Goal: Task Accomplishment & Management: Use online tool/utility

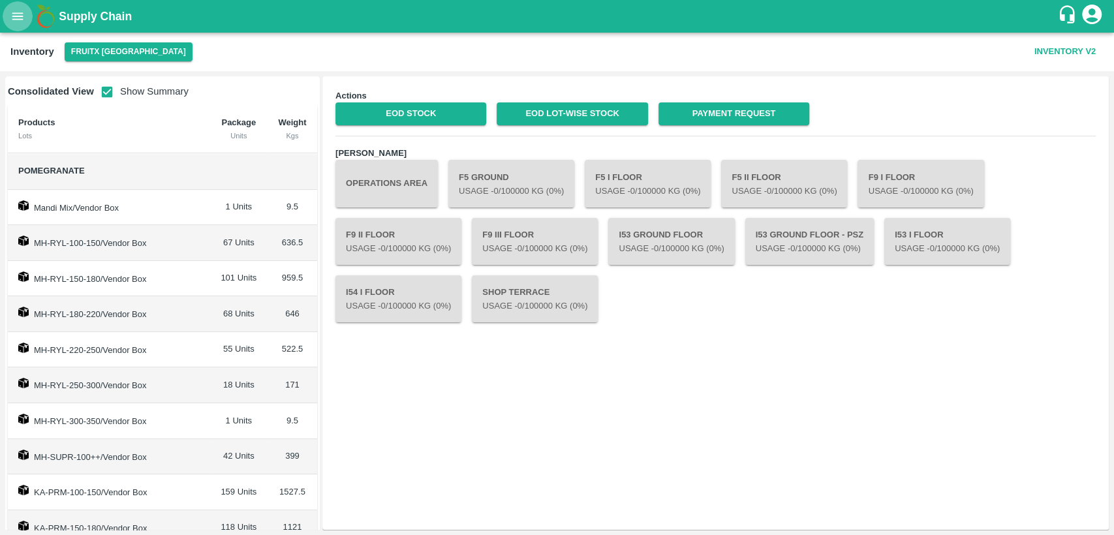
click at [18, 20] on icon "open drawer" at bounding box center [17, 16] width 14 height 14
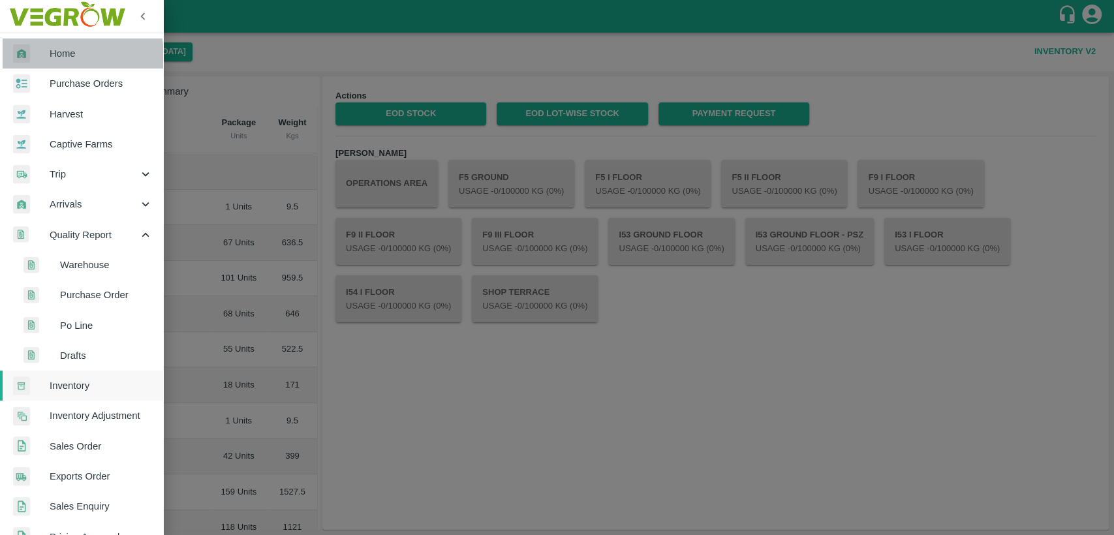
click at [58, 57] on span "Home" at bounding box center [101, 53] width 103 height 14
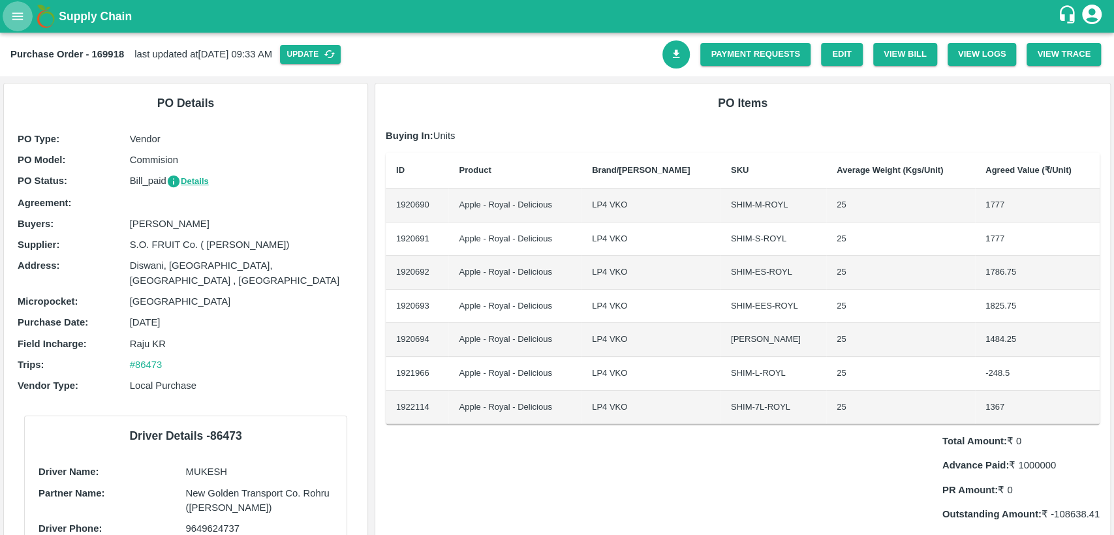
click at [14, 18] on icon "open drawer" at bounding box center [17, 16] width 14 height 14
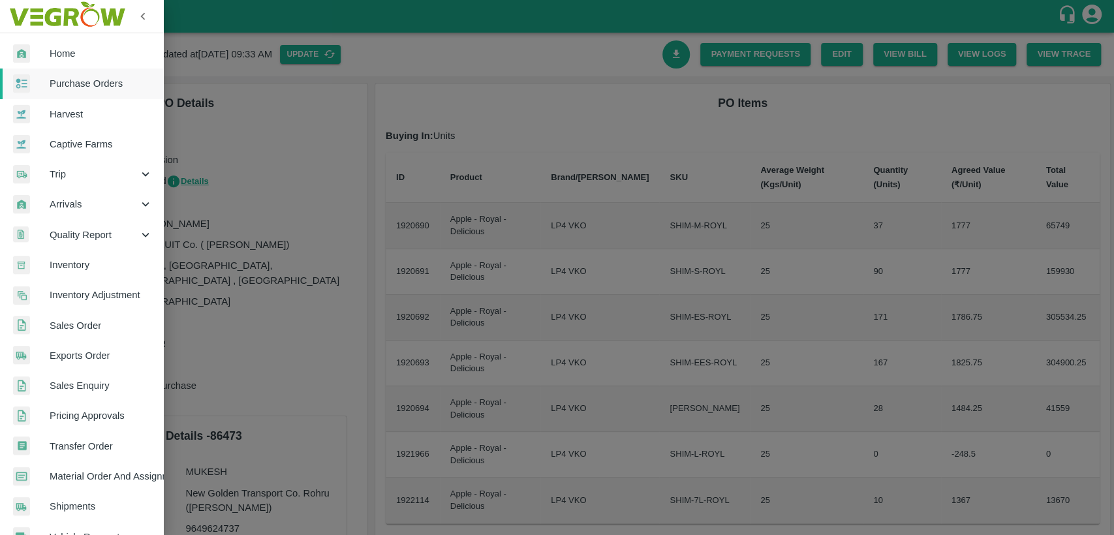
click at [59, 59] on span "Home" at bounding box center [101, 53] width 103 height 14
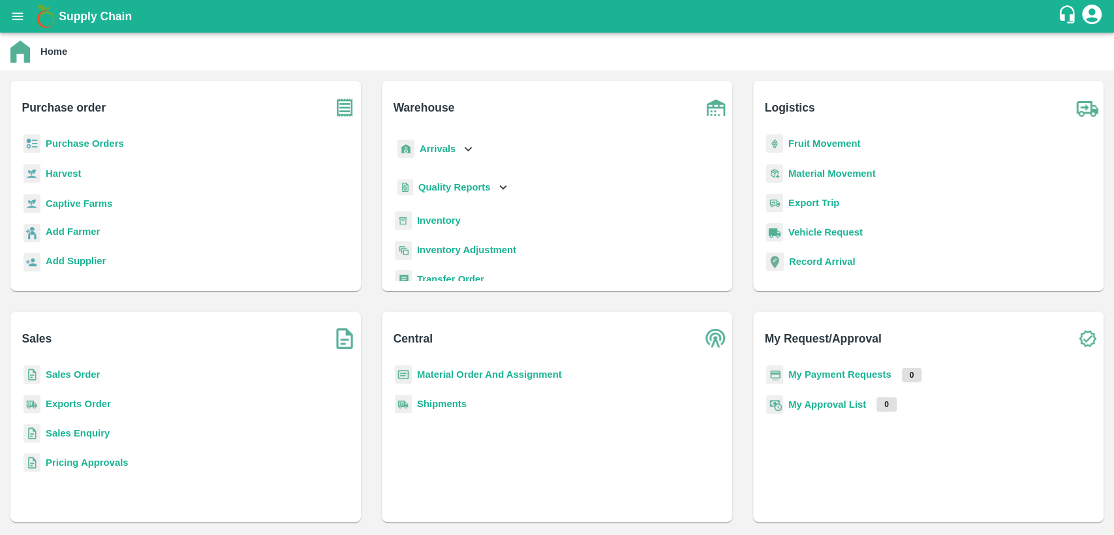
click at [464, 377] on b "Material Order And Assignment" at bounding box center [489, 374] width 145 height 10
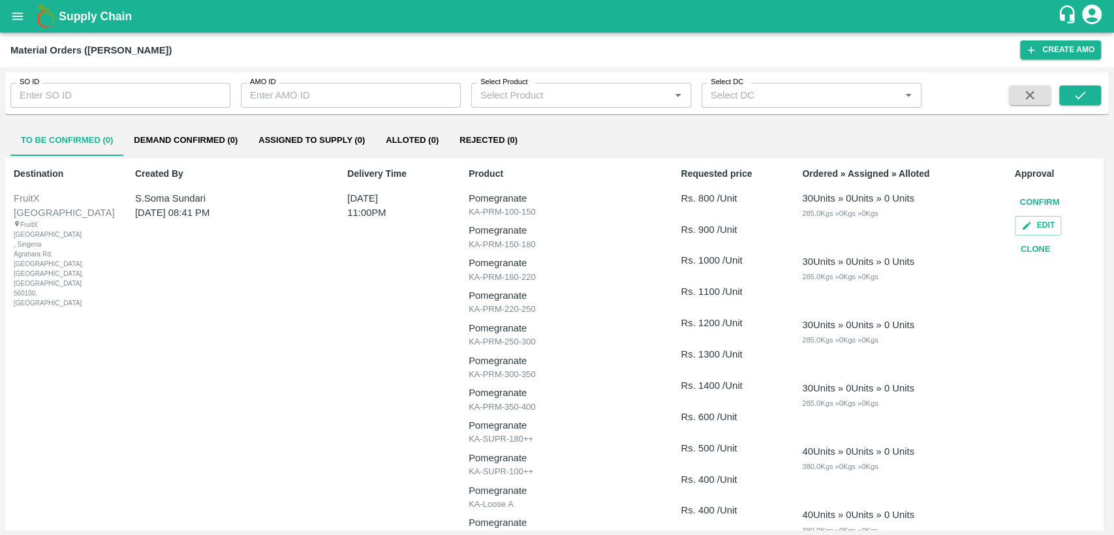
click at [1031, 249] on button "Clone" at bounding box center [1036, 249] width 42 height 23
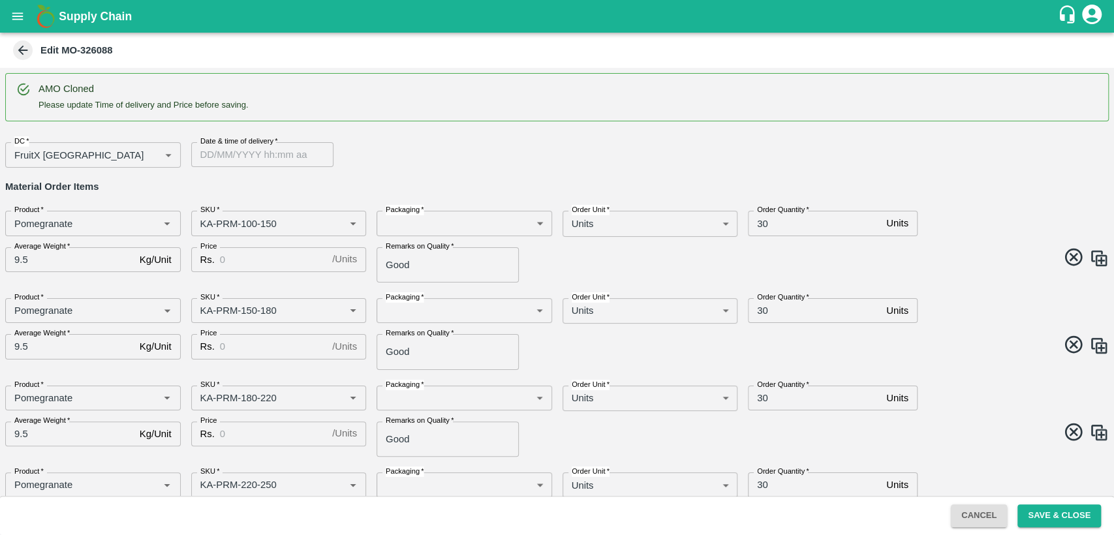
type input "Pomegranate"
type input "KA-PRM-100-150"
type input "Pomegranate"
type input "KA-PRM-150-180"
type input "Pomegranate"
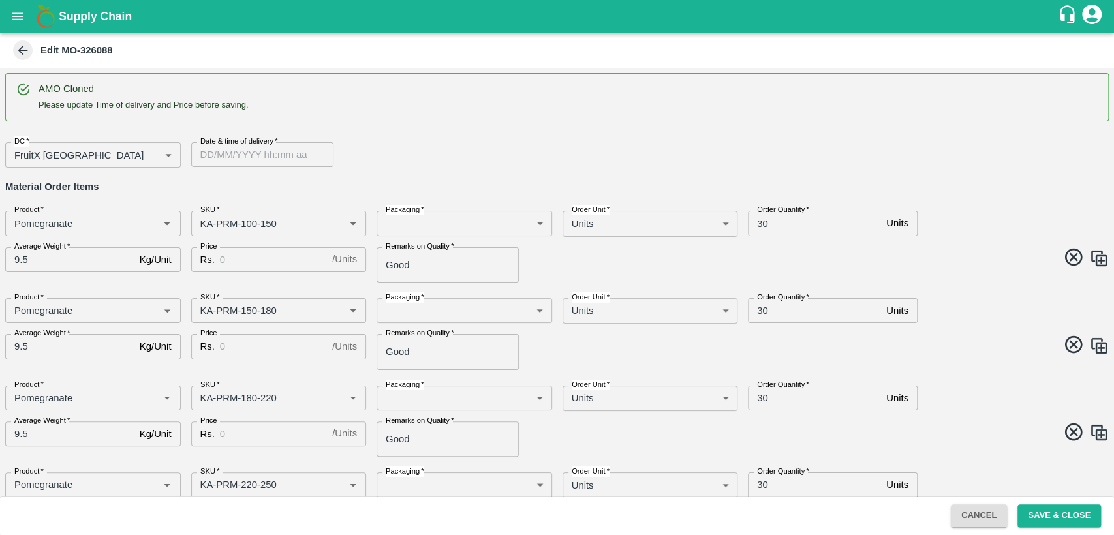
type input "KA-PRM-180-220"
type input "Pomegranate"
type input "KA-PRM-220-250"
type input "Pomegranate"
type input "KA-PRM-250-300"
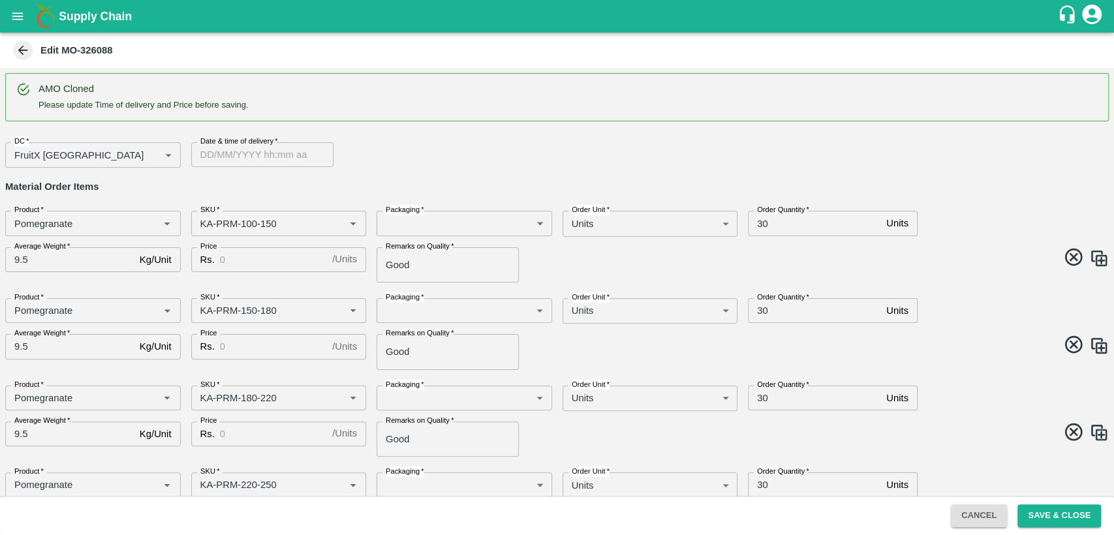
type input "Pomegranate"
type input "KA-PRM-300-350"
type input "Pomegranate"
type input "KA-PRM-350-400"
type input "Pomegranate"
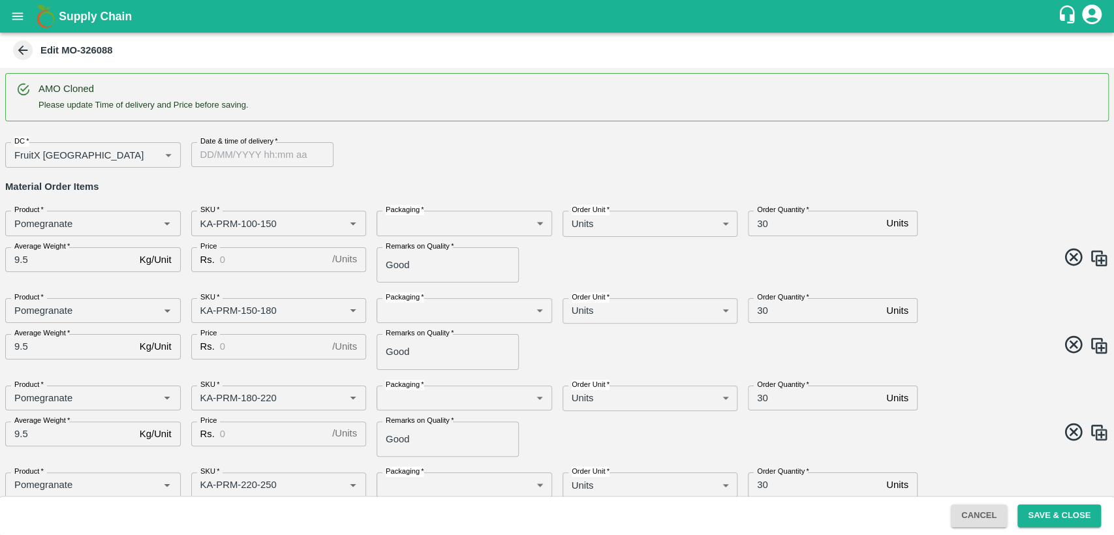
type input "KA-SUPR-180++"
type input "Pomegranate"
type input "KA-SUPR-100++"
type input "Pomegranate"
type input "KA-Loose A"
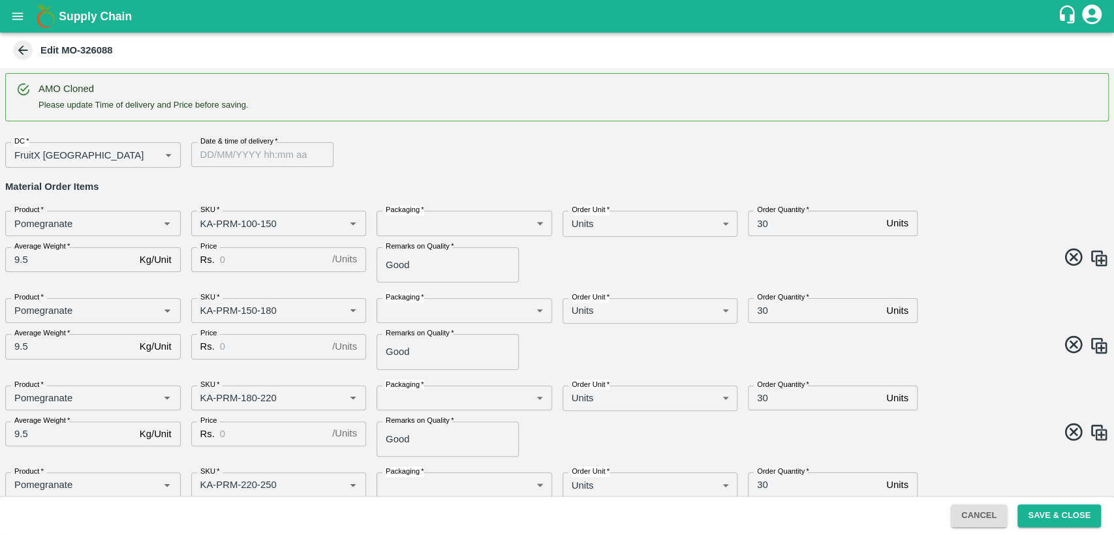
type input "Pomegranate"
type input "KA-Loose B"
type input "Pomegranate"
type input "KA-Green"
type input "Pomegranate"
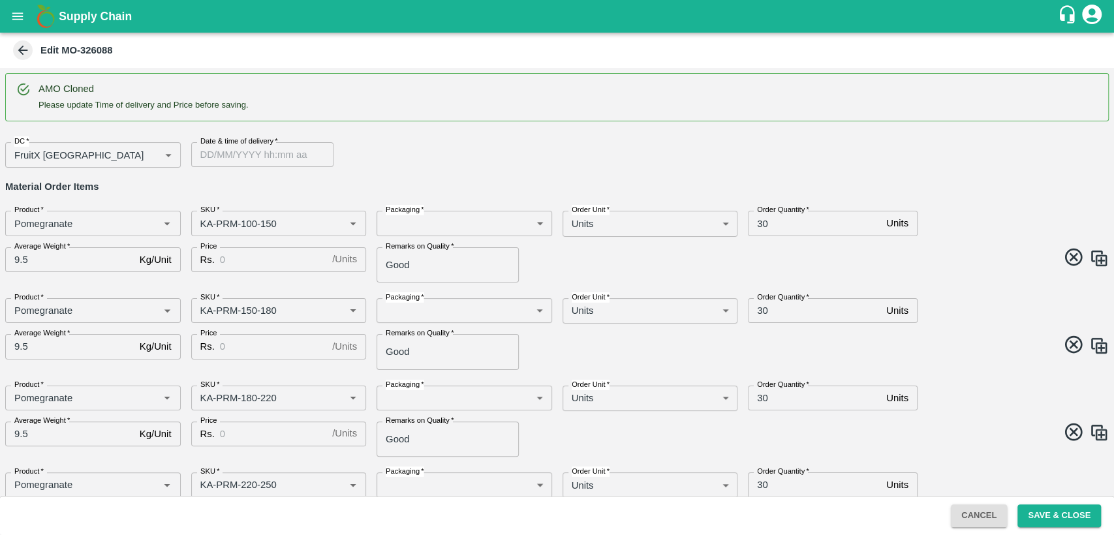
type input "KA-Damage Fruit"
type input "DD/MM/YYYY hh:mm aa"
click at [277, 157] on input "DD/MM/YYYY hh:mm aa" at bounding box center [257, 154] width 133 height 25
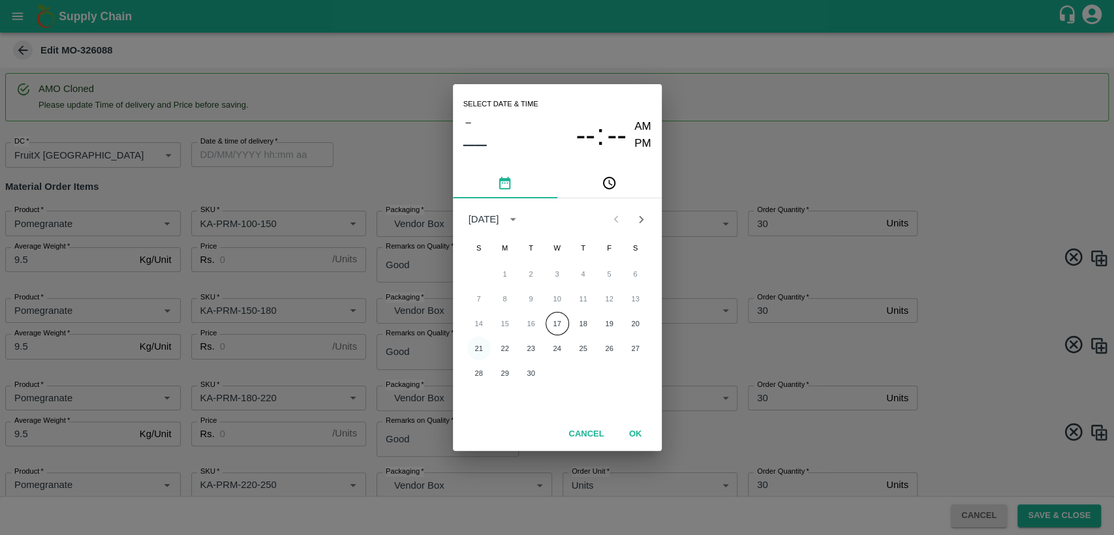
click at [475, 344] on button "21" at bounding box center [478, 348] width 23 height 23
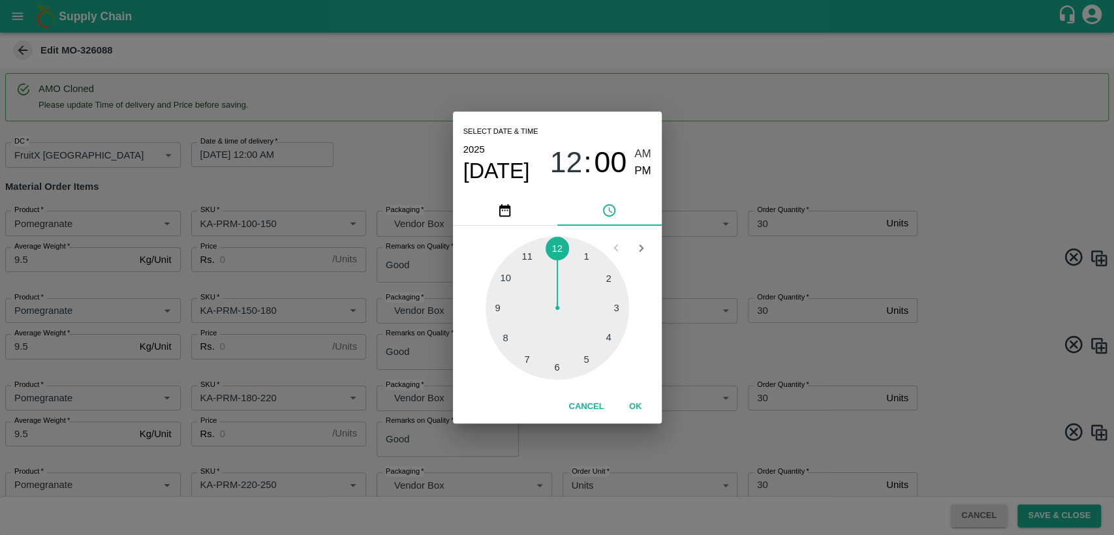
click at [525, 256] on div at bounding box center [558, 308] width 144 height 144
click at [646, 178] on span "PM" at bounding box center [642, 172] width 17 height 18
type input "21/09/2025 11:00 PM"
click at [639, 407] on button "OK" at bounding box center [636, 407] width 42 height 23
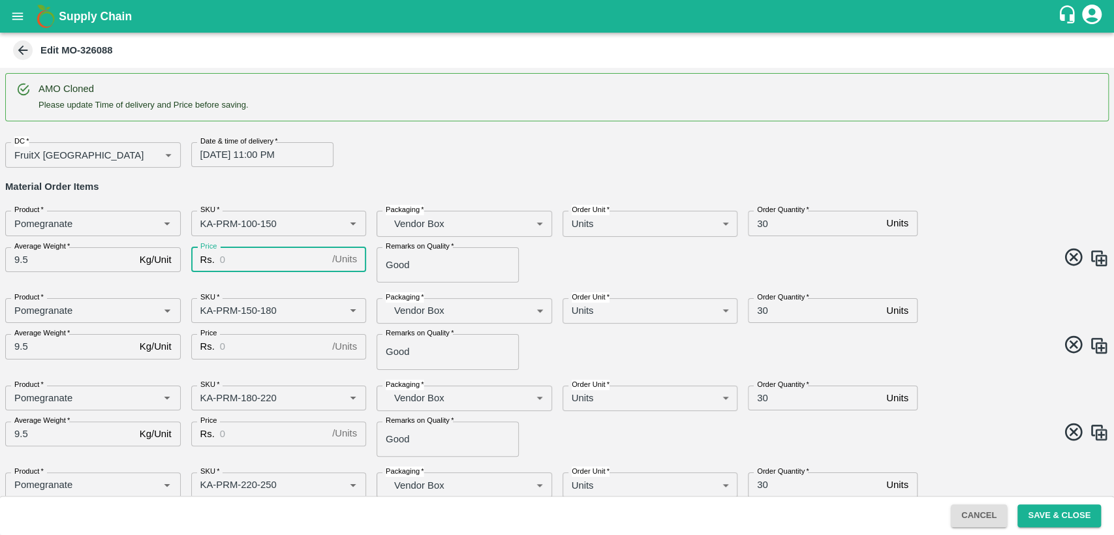
click at [230, 259] on input "Price" at bounding box center [273, 259] width 107 height 25
type input "800"
click at [767, 222] on input "30" at bounding box center [814, 223] width 133 height 25
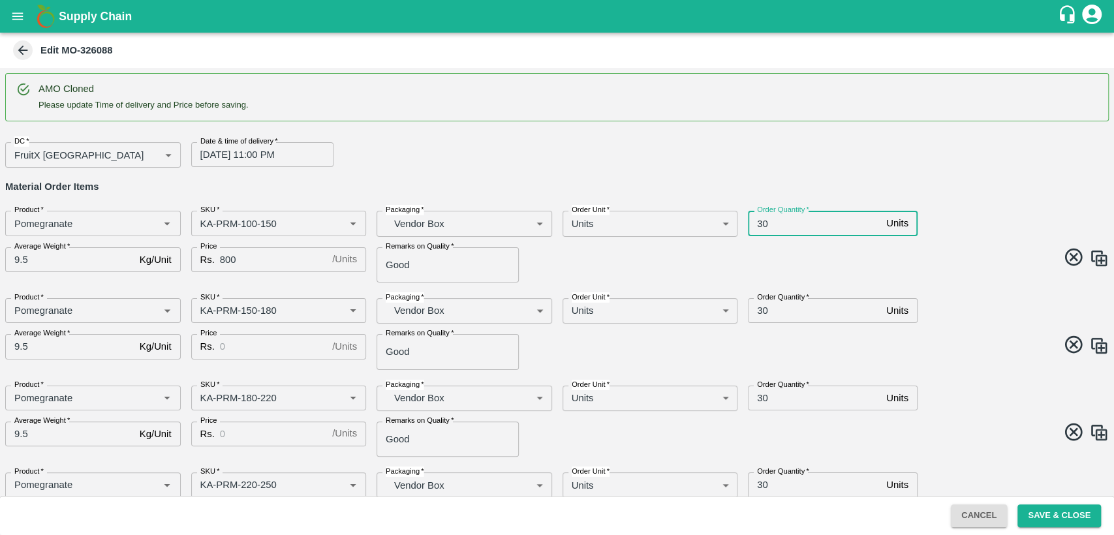
click at [761, 221] on input "30" at bounding box center [814, 223] width 133 height 25
type input "40"
click at [759, 309] on input "30" at bounding box center [814, 310] width 133 height 25
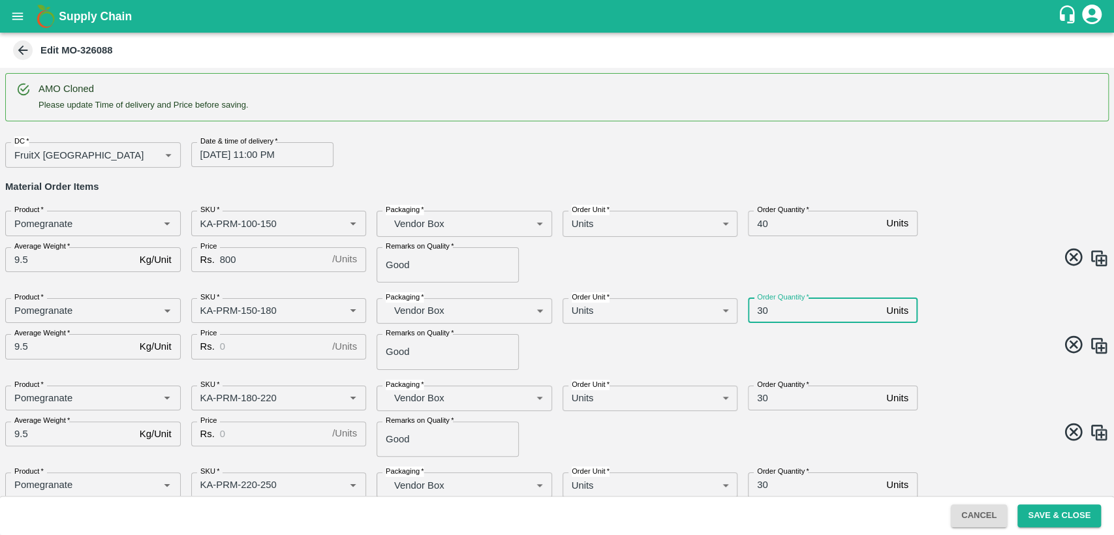
click at [759, 309] on input "30" at bounding box center [814, 310] width 133 height 25
type input "40"
click at [279, 347] on input "Price" at bounding box center [273, 346] width 107 height 25
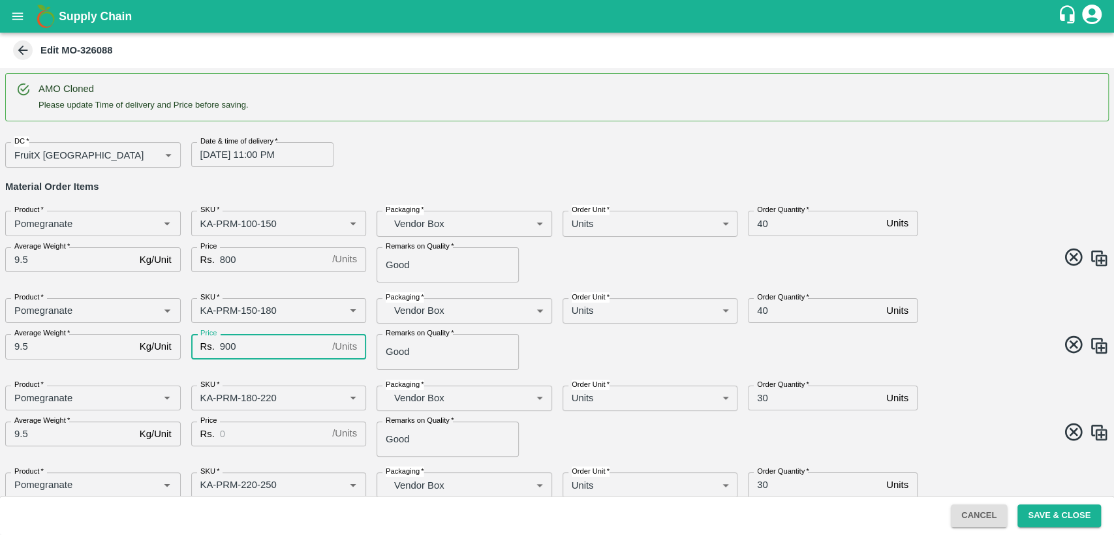
type input "900"
click at [547, 351] on div "Remarks on Quality   * Good Remarks on Quality" at bounding box center [459, 347] width 186 height 46
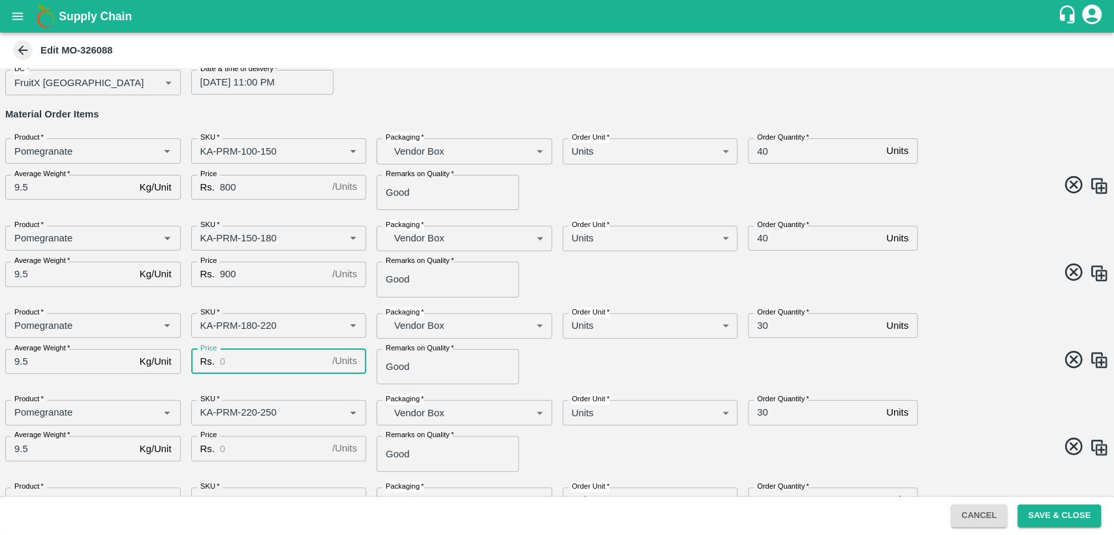
click at [242, 350] on input "Price" at bounding box center [273, 361] width 107 height 25
type input "1000"
click at [249, 441] on input "Price" at bounding box center [273, 448] width 107 height 25
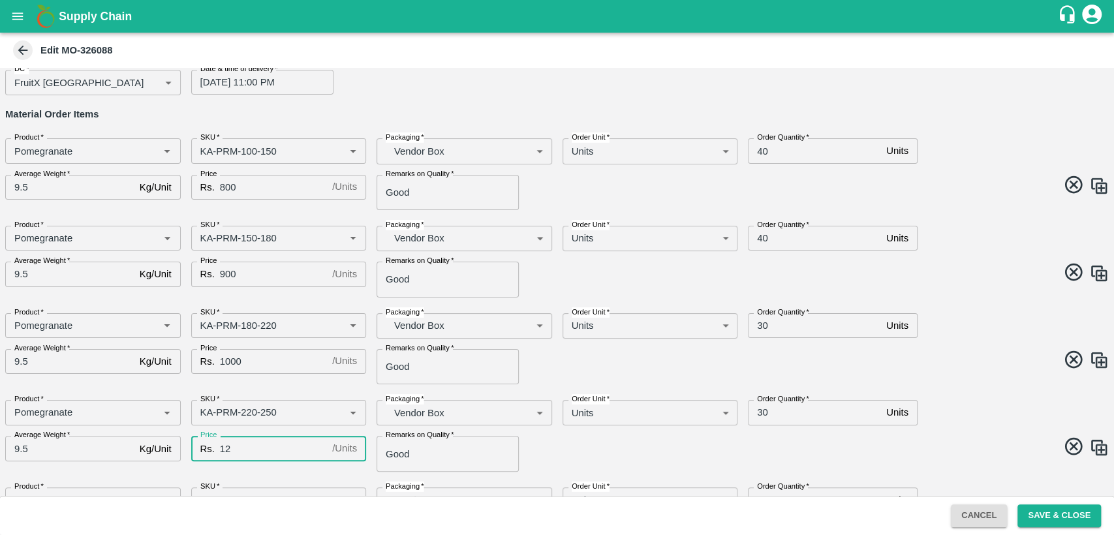
type input "1"
type input "1100"
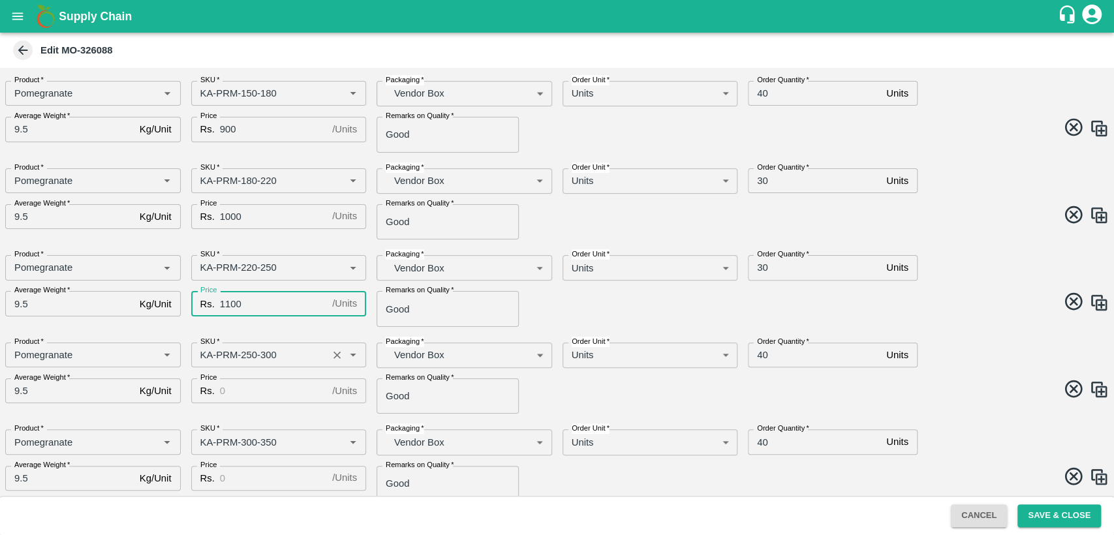
click at [249, 388] on input "Price" at bounding box center [273, 391] width 107 height 25
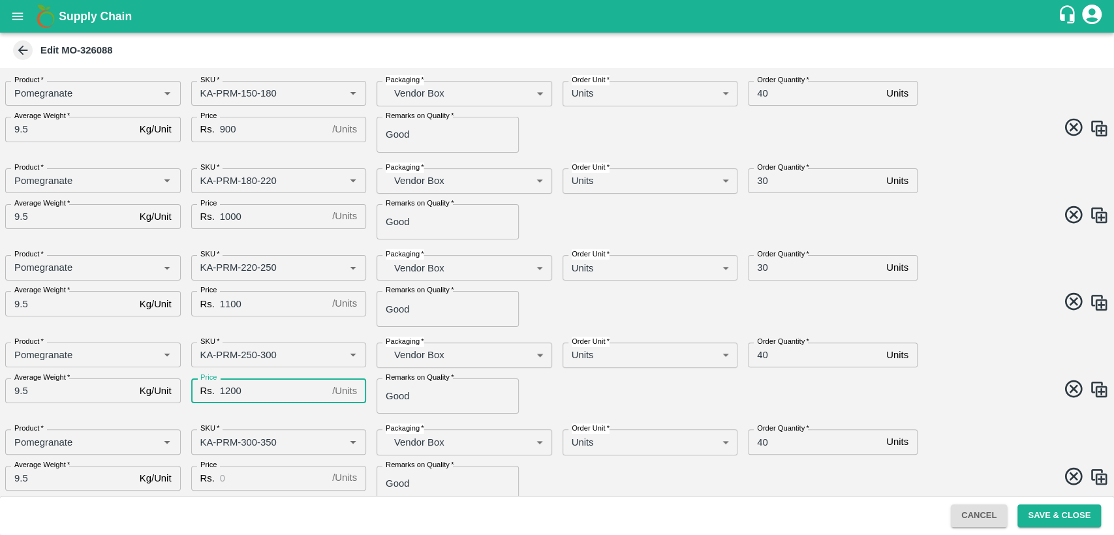
type input "1200"
click at [260, 480] on input "Price" at bounding box center [273, 478] width 107 height 25
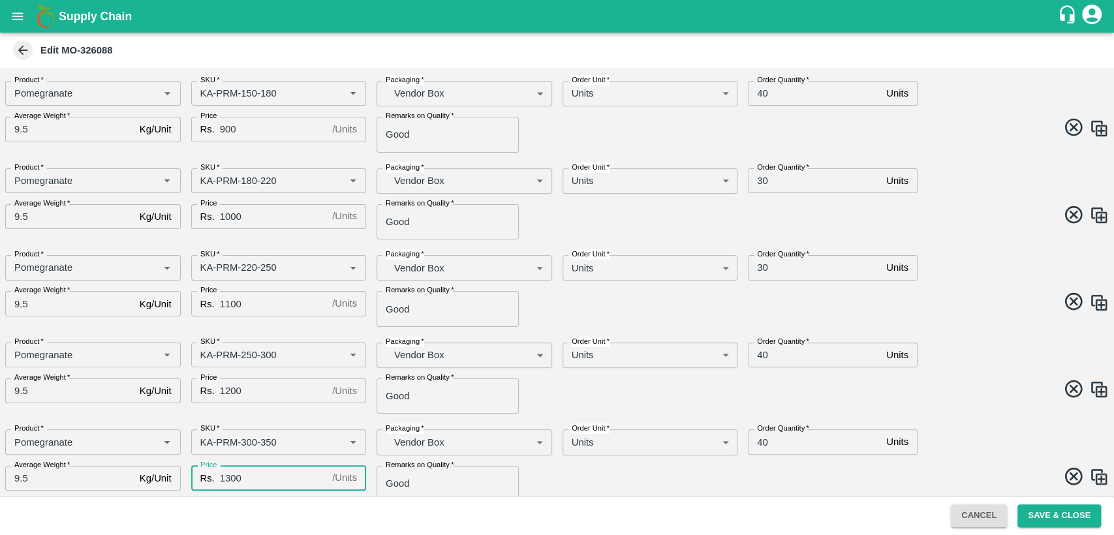
type input "1300"
click at [964, 242] on div "AMO Cloned Please update Time of delivery and Price before saving. DC   * Fruit…" at bounding box center [557, 282] width 1114 height 428
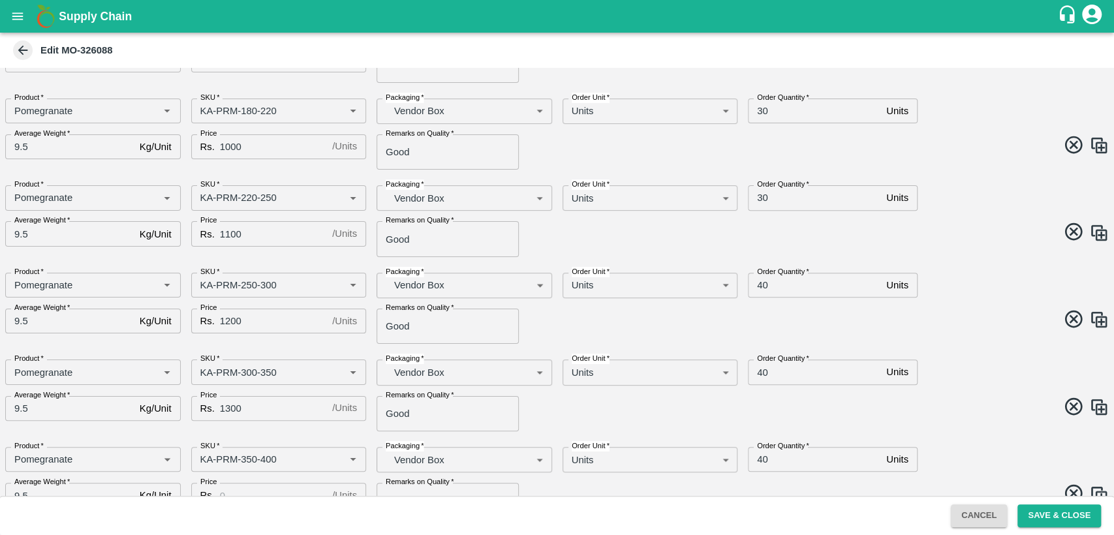
scroll to position [362, 0]
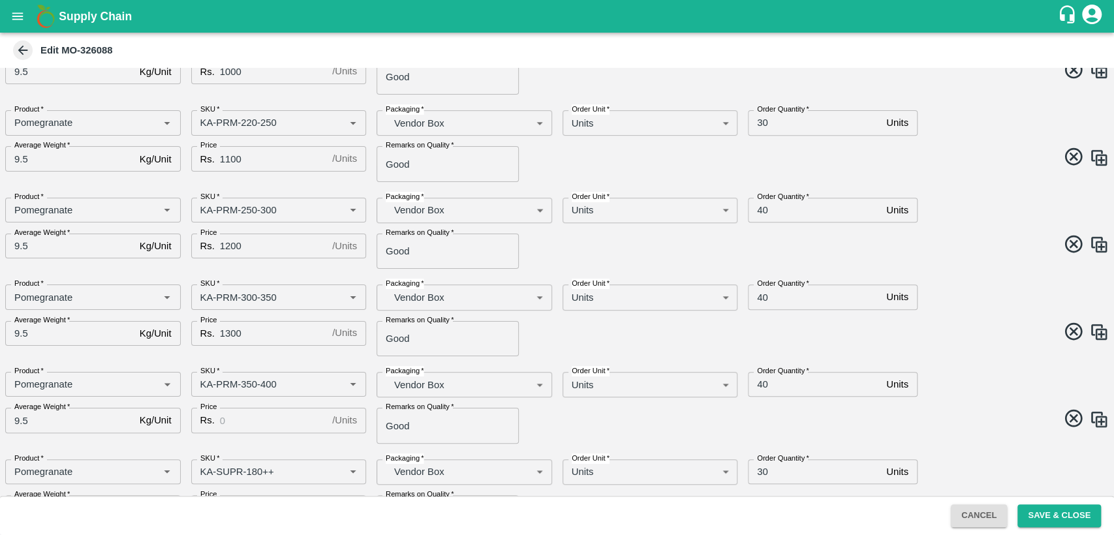
click at [255, 422] on input "Price" at bounding box center [273, 420] width 107 height 25
type input "1400"
click at [597, 414] on span at bounding box center [830, 420] width 557 height 25
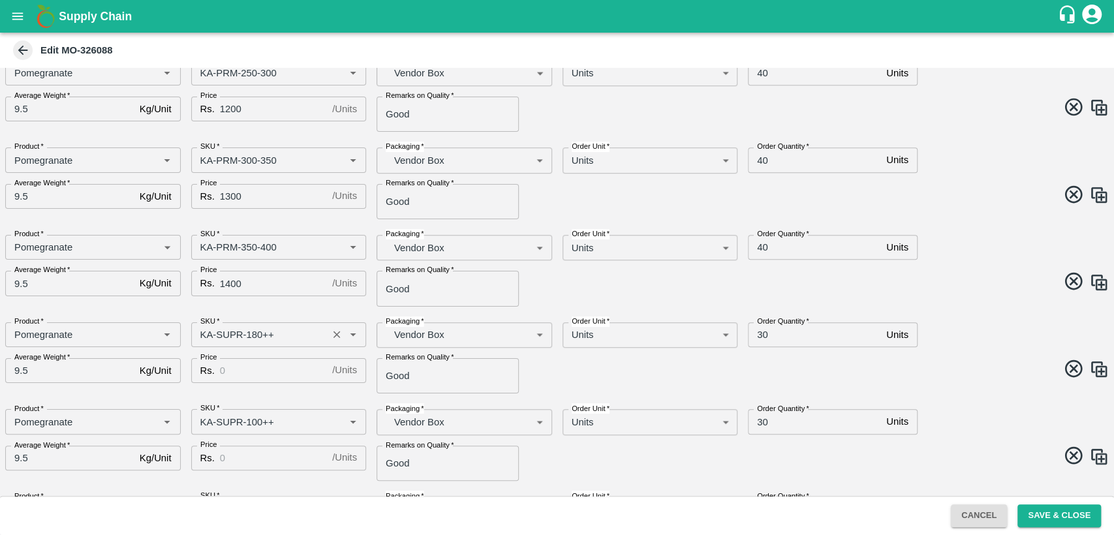
scroll to position [507, 0]
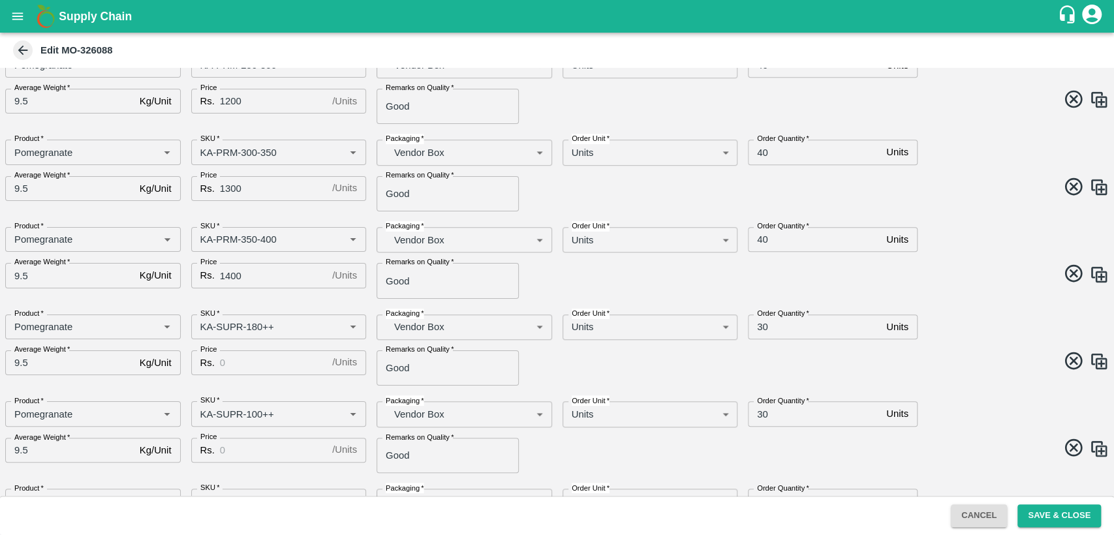
click at [245, 364] on input "Price" at bounding box center [273, 363] width 107 height 25
type input "600"
click at [239, 456] on input "Price" at bounding box center [273, 450] width 107 height 25
type input "500"
click at [580, 440] on span at bounding box center [830, 449] width 557 height 25
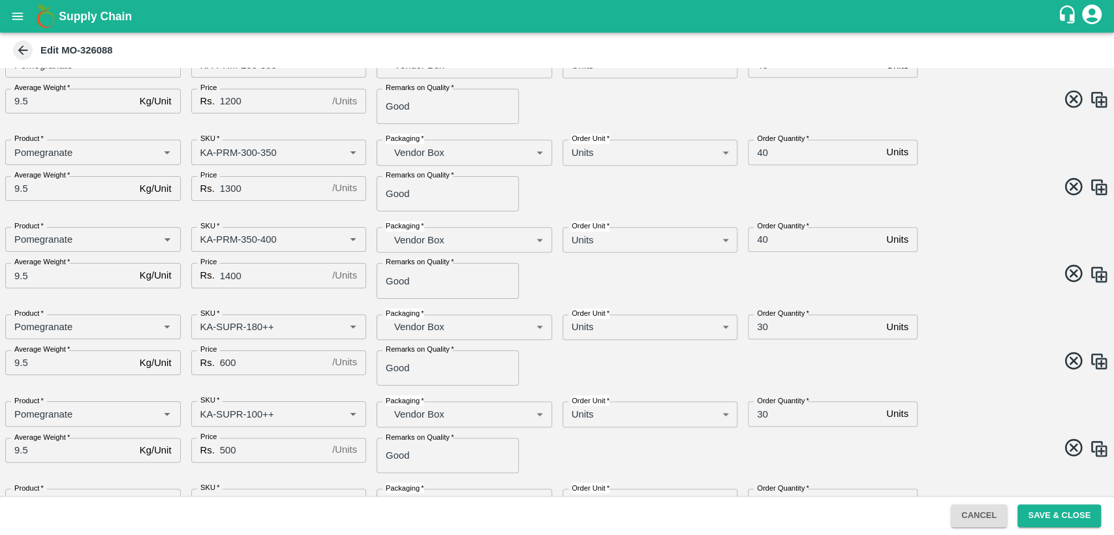
scroll to position [725, 0]
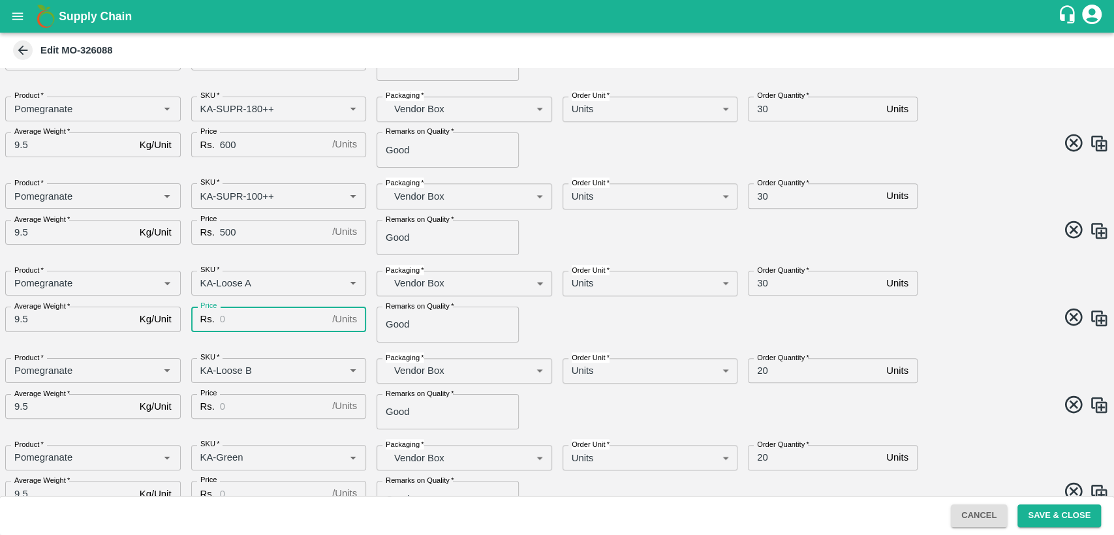
click at [238, 323] on input "Price" at bounding box center [273, 319] width 107 height 25
type input "400"
click at [232, 403] on input "Price" at bounding box center [273, 406] width 107 height 25
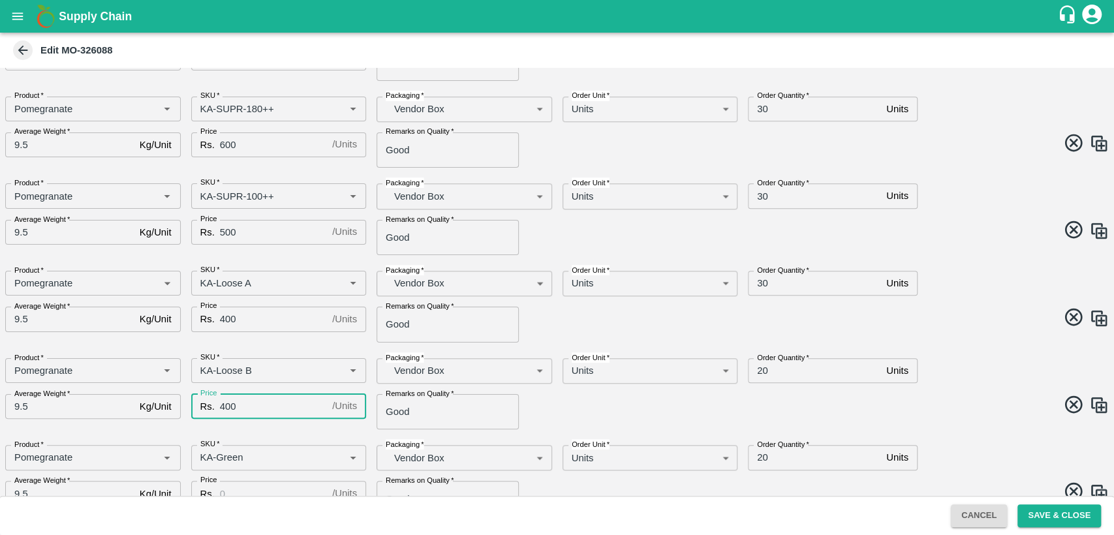
type input "400"
click at [598, 414] on span at bounding box center [830, 406] width 557 height 25
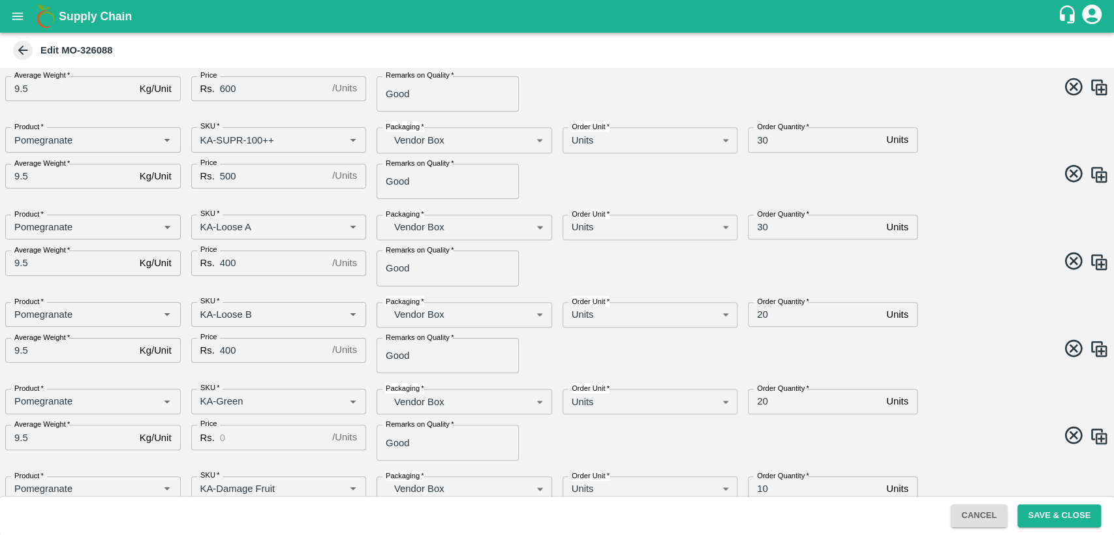
scroll to position [838, 0]
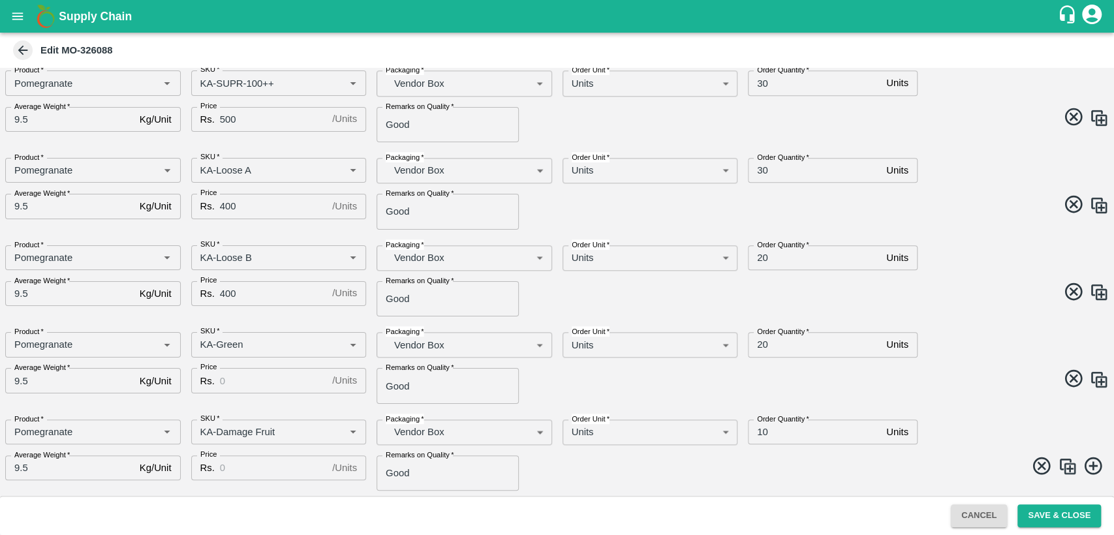
click at [257, 385] on input "Price" at bounding box center [273, 380] width 107 height 25
type input "400"
click at [224, 473] on input "Price" at bounding box center [273, 468] width 107 height 25
type input "400"
click at [965, 337] on div "Order Quantity   * 20 Units Order Quantity" at bounding box center [877, 340] width 279 height 36
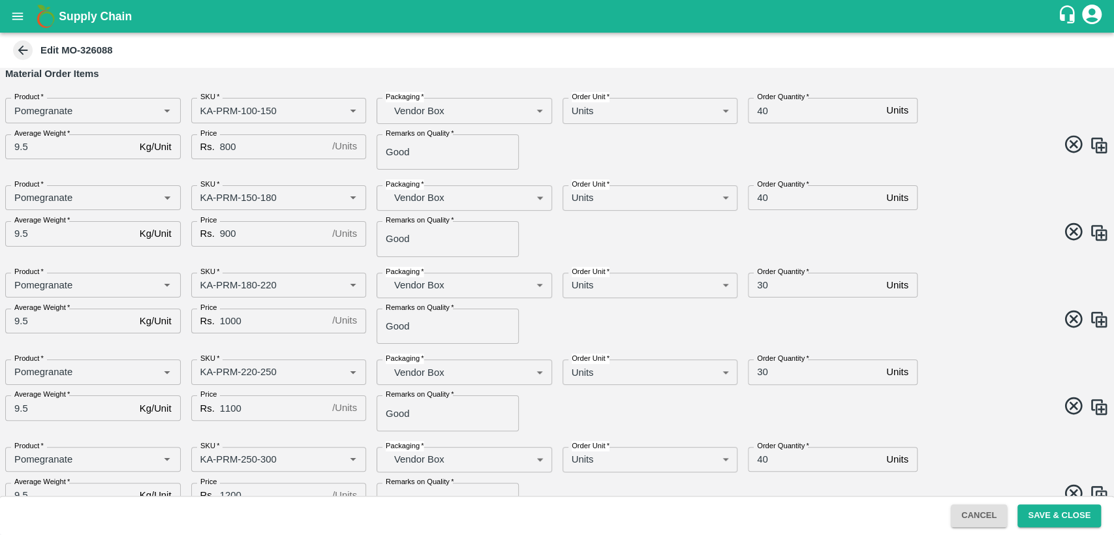
scroll to position [0, 0]
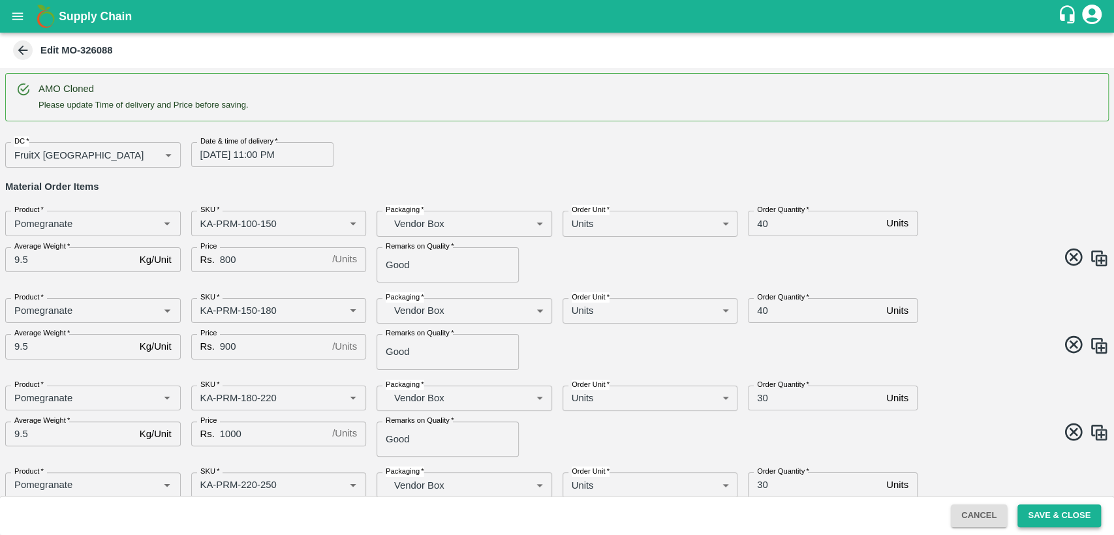
click at [1056, 512] on button "Save & Close" at bounding box center [1060, 516] width 84 height 23
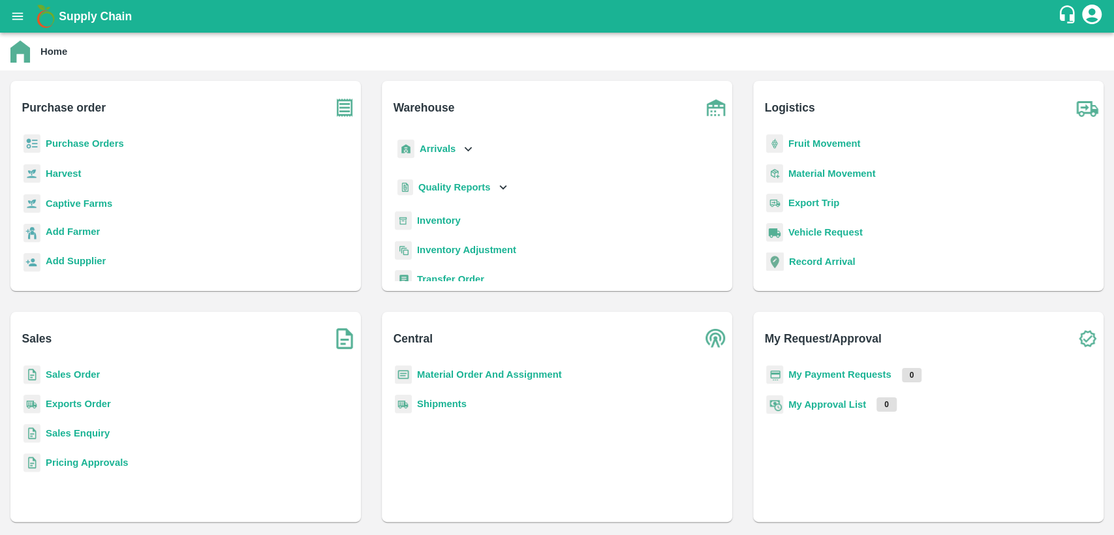
click at [85, 136] on div "Purchase Orders" at bounding box center [186, 148] width 330 height 29
click at [89, 142] on b "Purchase Orders" at bounding box center [85, 143] width 78 height 10
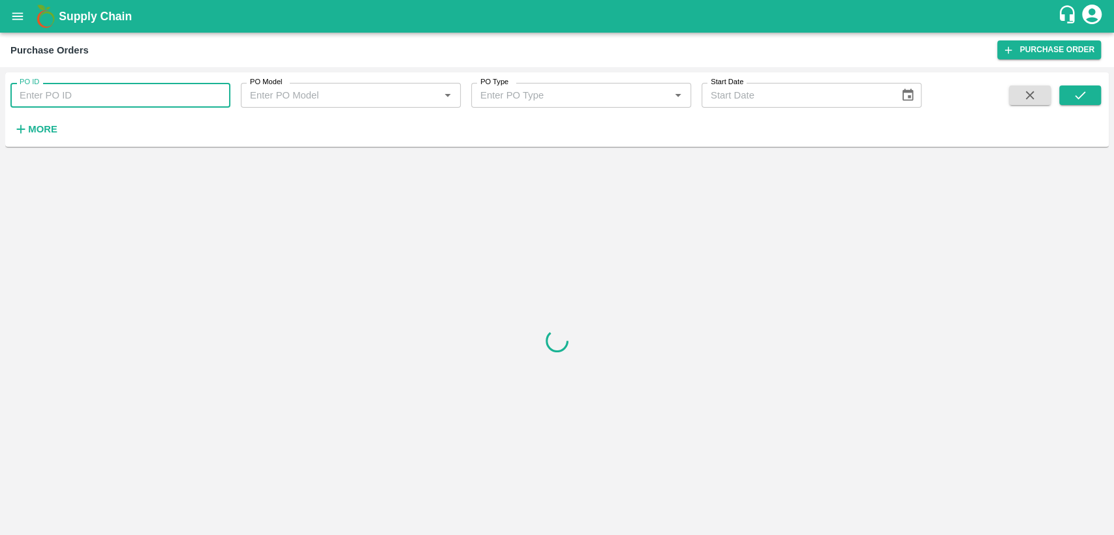
click at [65, 87] on input "PO ID" at bounding box center [120, 95] width 220 height 25
paste input "PO:175012"
drag, startPoint x: 38, startPoint y: 95, endPoint x: 10, endPoint y: 99, distance: 28.3
click at [10, 99] on div "PO ID PO:175012 PO ID" at bounding box center [115, 89] width 230 height 35
type input "175012"
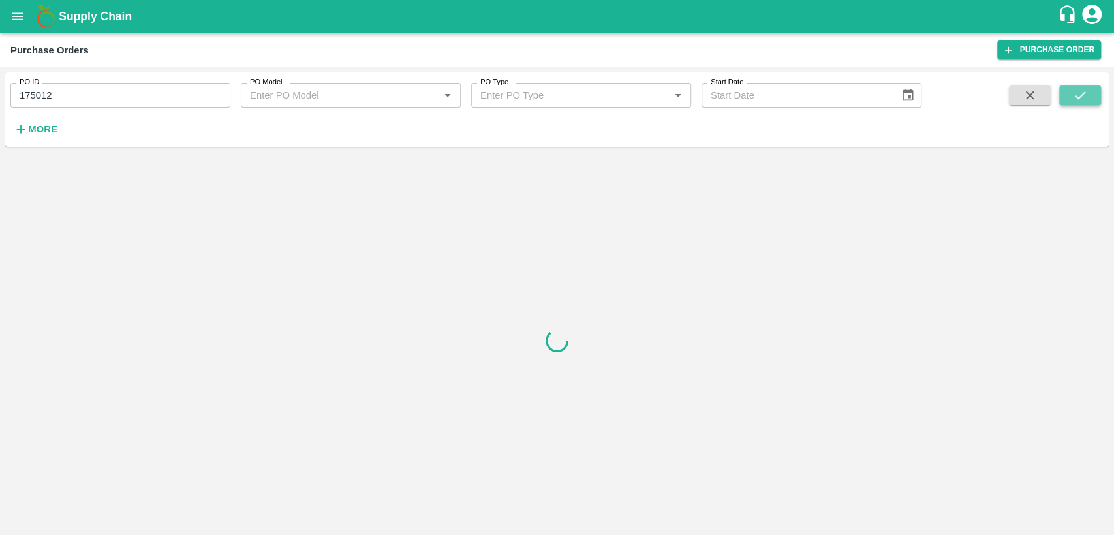
click at [1067, 104] on button "submit" at bounding box center [1080, 96] width 42 height 20
click at [1080, 90] on icon "submit" at bounding box center [1080, 95] width 14 height 14
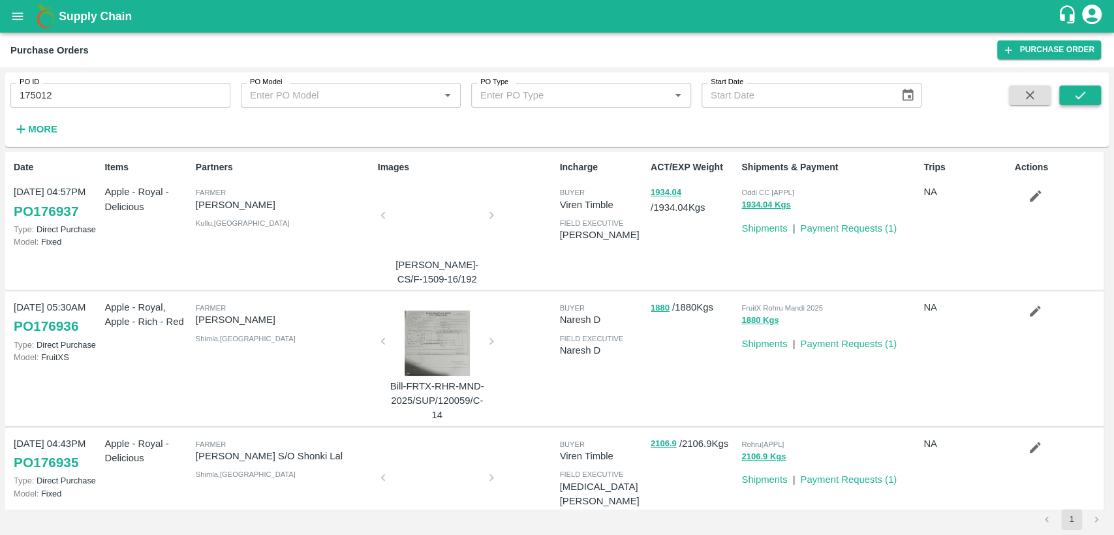
click at [1080, 92] on icon "submit" at bounding box center [1080, 95] width 14 height 14
click at [1075, 91] on icon "submit" at bounding box center [1080, 95] width 14 height 14
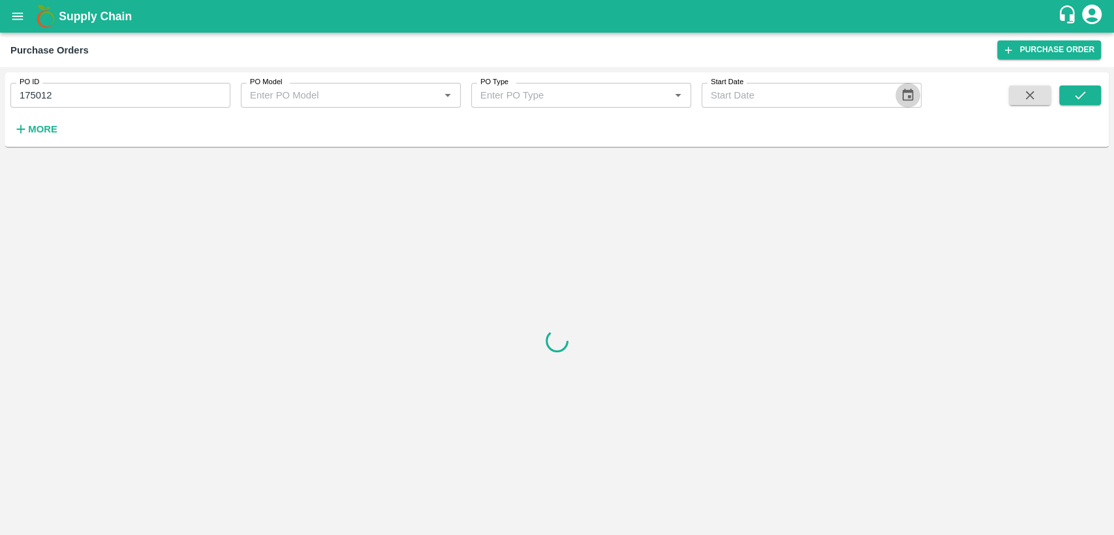
click at [905, 101] on icon "Choose date" at bounding box center [908, 95] width 14 height 14
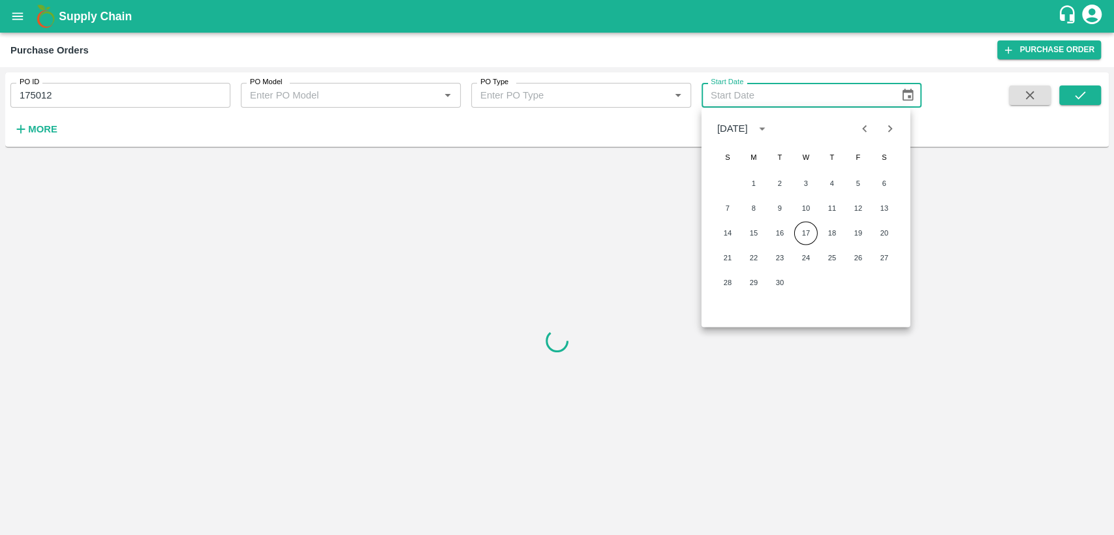
click at [606, 136] on div "PO ID 175012 PO ID PO Model PO Model   * PO Type PO Type   * Start Date Start D…" at bounding box center [461, 106] width 922 height 68
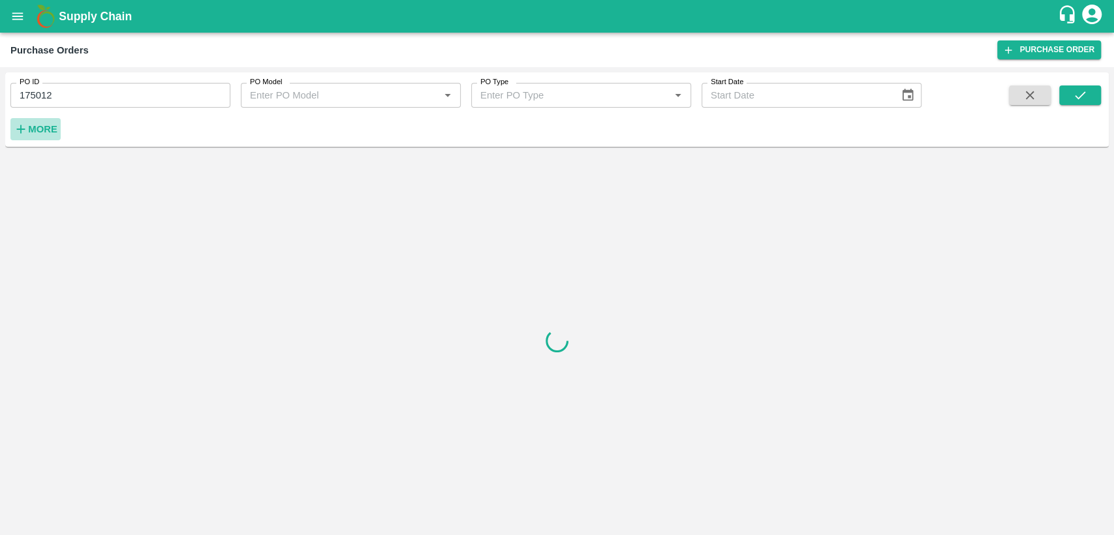
click at [46, 136] on h6 "More" at bounding box center [42, 129] width 29 height 17
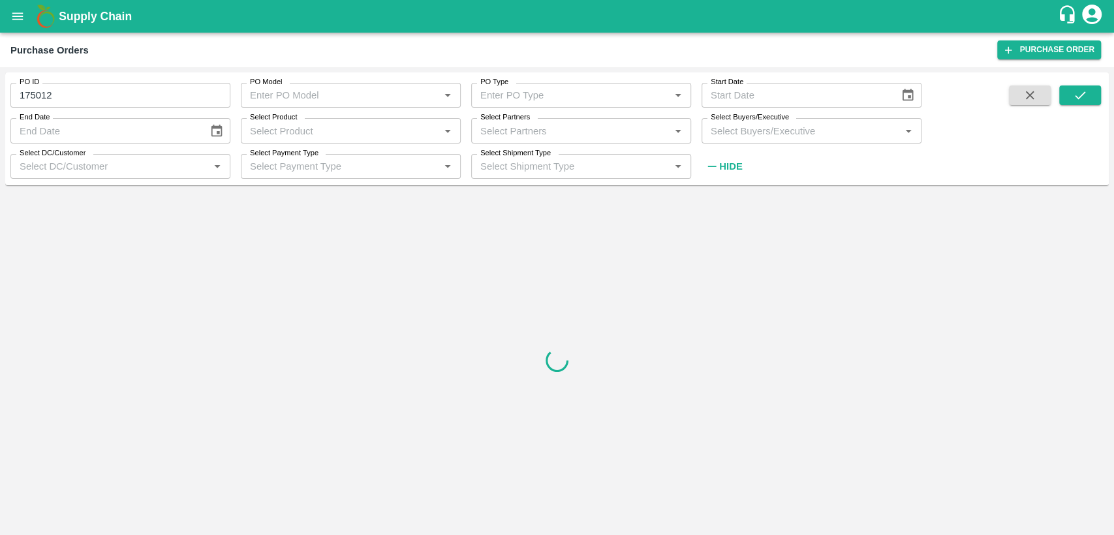
click at [728, 131] on input "Select Buyers/Executive" at bounding box center [801, 130] width 191 height 17
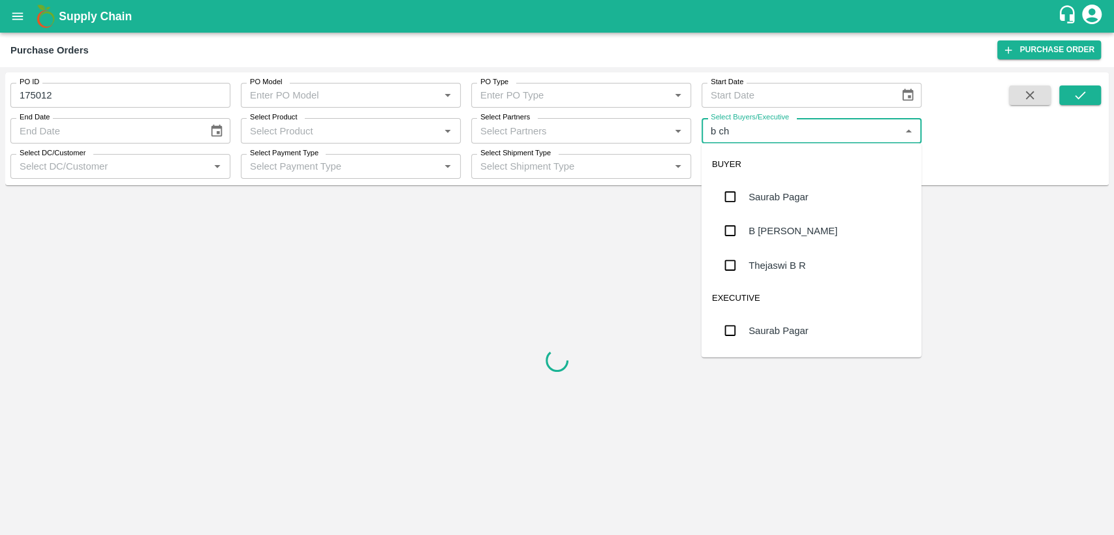
type input "b cha"
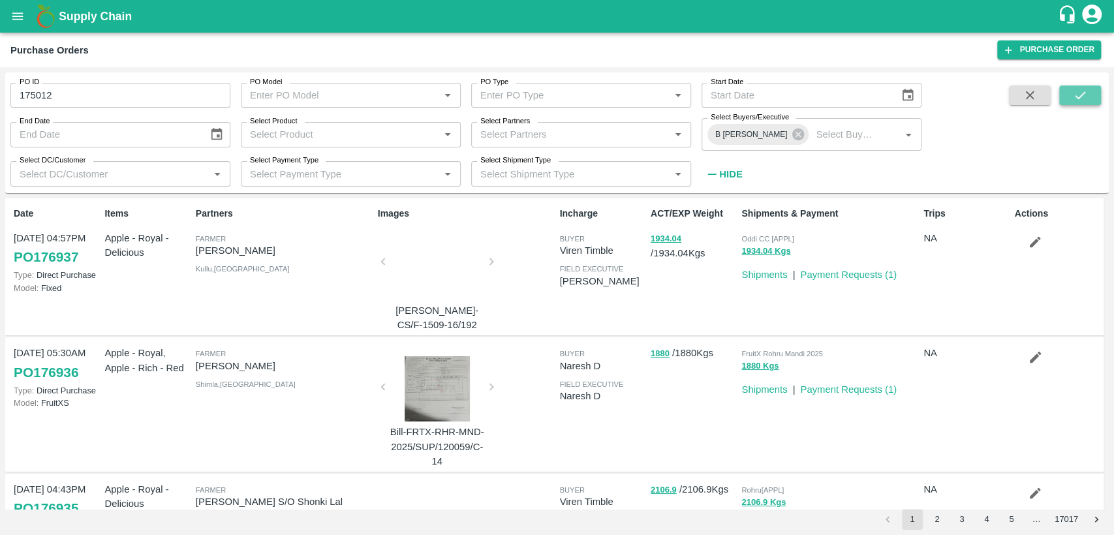
click at [1094, 103] on button "submit" at bounding box center [1080, 96] width 42 height 20
click at [50, 95] on input "175012" at bounding box center [120, 95] width 220 height 25
click at [27, 95] on input "175012" at bounding box center [120, 95] width 220 height 25
click at [1093, 94] on button "submit" at bounding box center [1080, 96] width 42 height 20
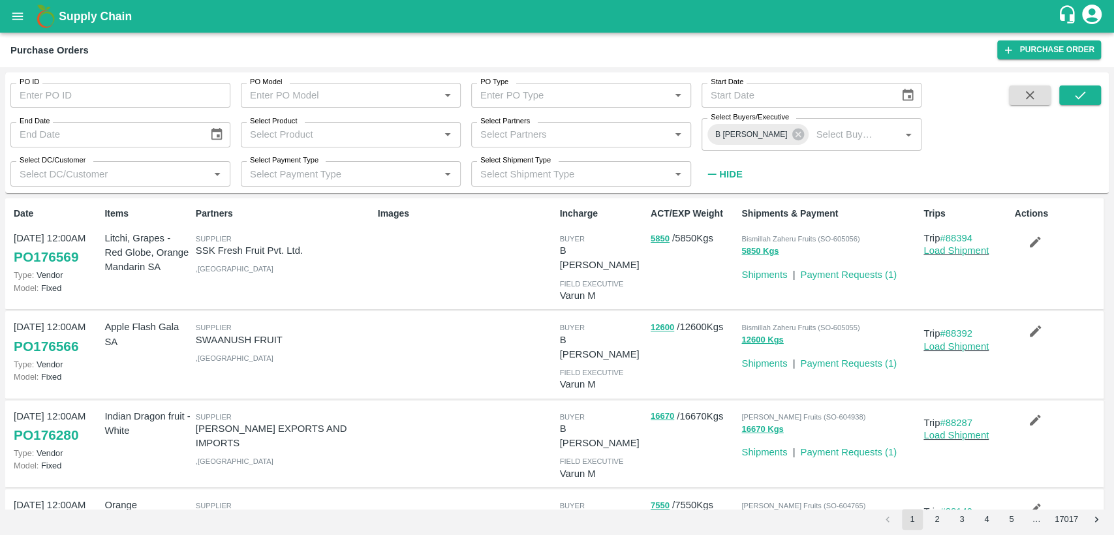
click at [76, 257] on link "PO 176569" at bounding box center [46, 256] width 65 height 23
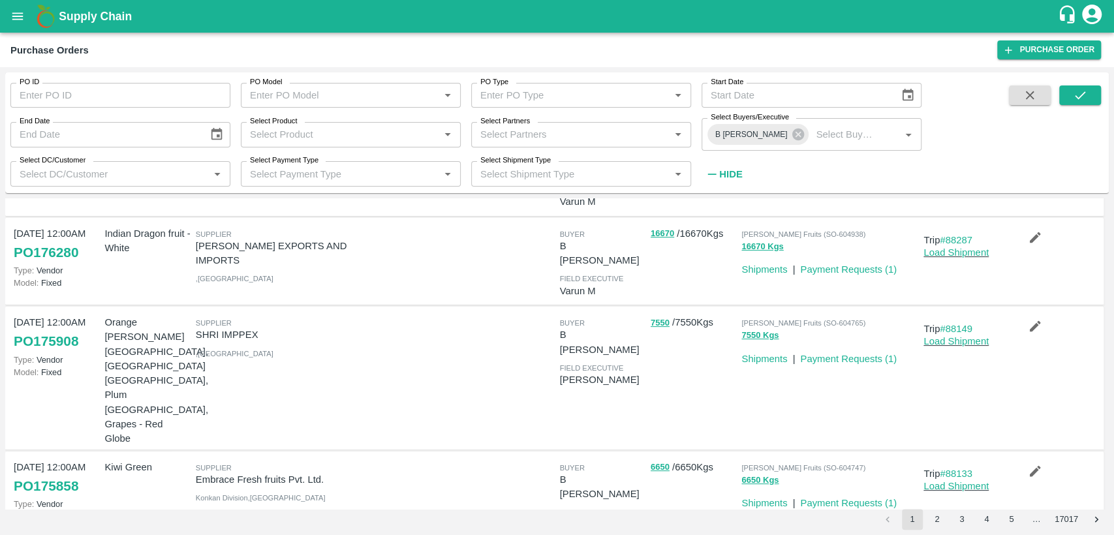
scroll to position [182, 0]
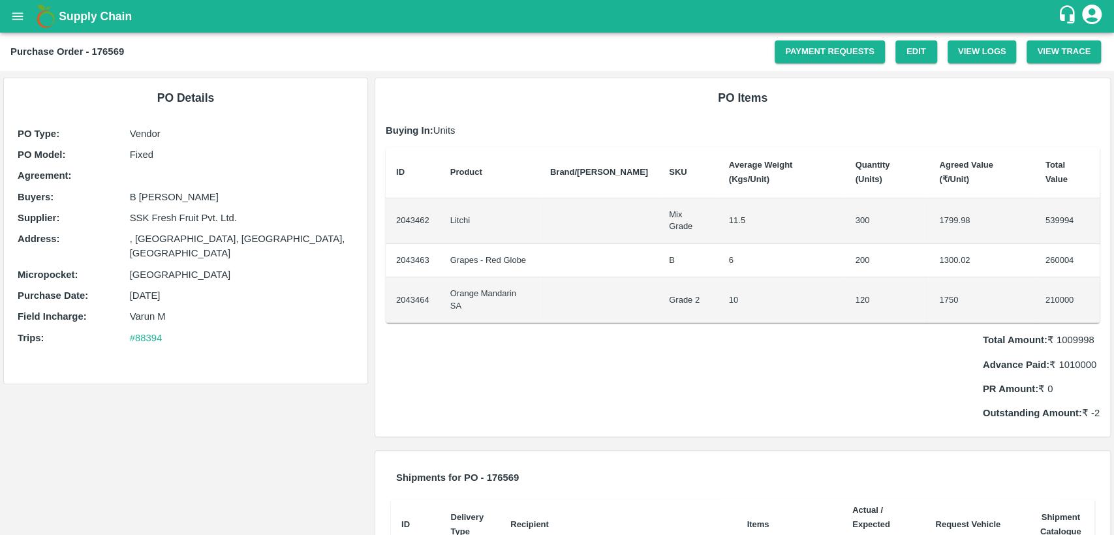
click at [1055, 333] on p "Total Amount: ₹ 1009998" at bounding box center [1041, 340] width 117 height 14
drag, startPoint x: 1055, startPoint y: 304, endPoint x: 1089, endPoint y: 304, distance: 34.6
click at [1089, 333] on p "Total Amount: ₹ 1009998" at bounding box center [1041, 340] width 117 height 14
drag, startPoint x: 1089, startPoint y: 304, endPoint x: 1058, endPoint y: 301, distance: 31.5
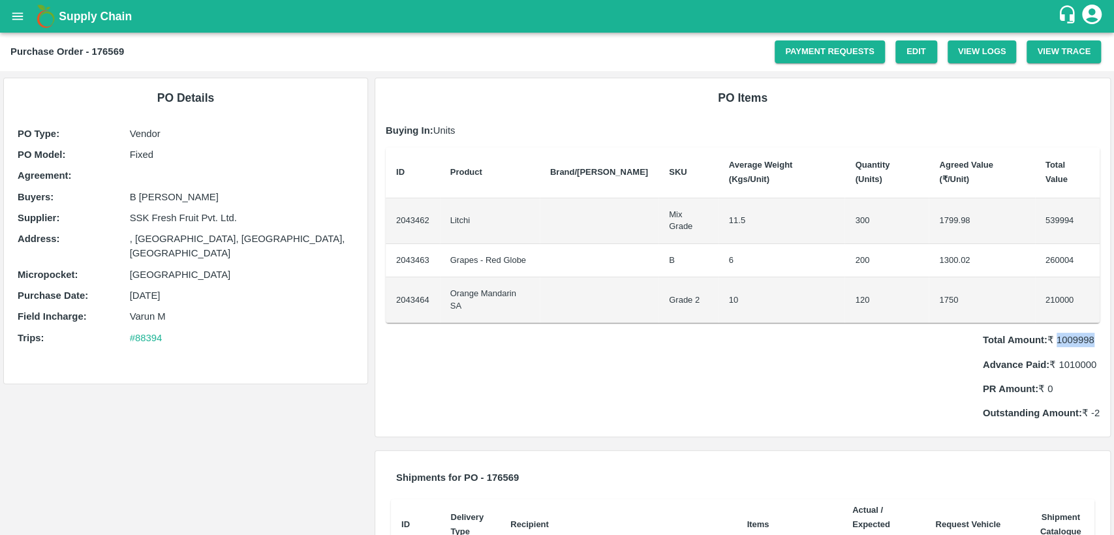
click at [1058, 333] on p "Total Amount: ₹ 1009998" at bounding box center [1041, 340] width 117 height 14
click at [1070, 201] on td "539994" at bounding box center [1067, 221] width 65 height 46
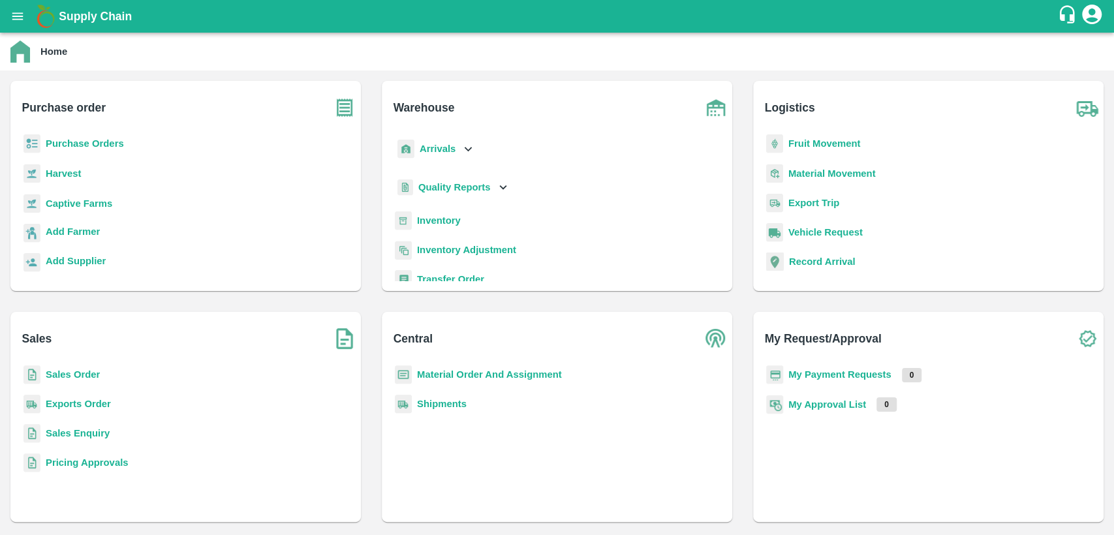
click at [434, 221] on b "Inventory" at bounding box center [439, 220] width 44 height 10
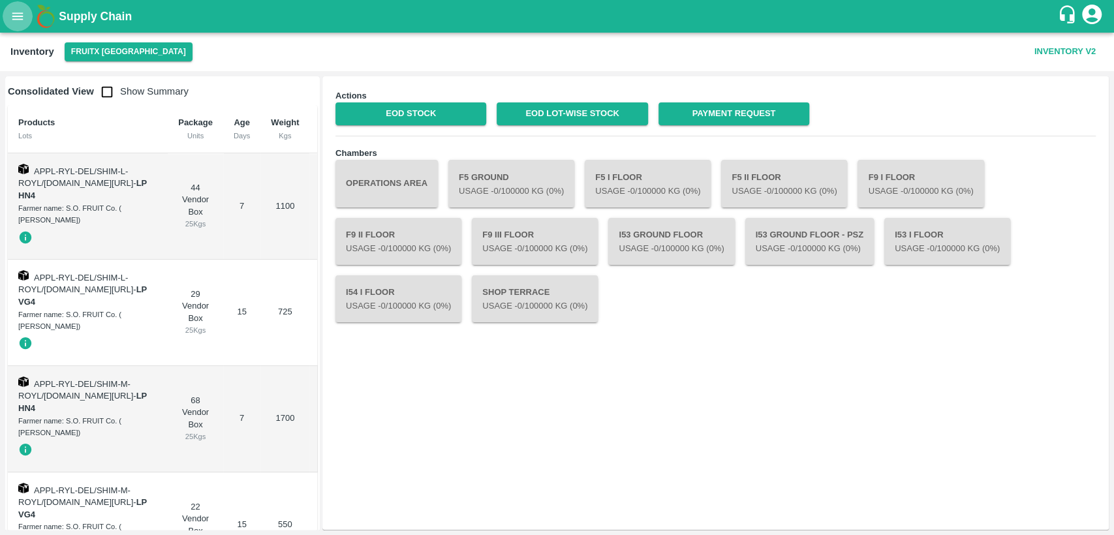
click at [16, 22] on icon "open drawer" at bounding box center [17, 16] width 14 height 14
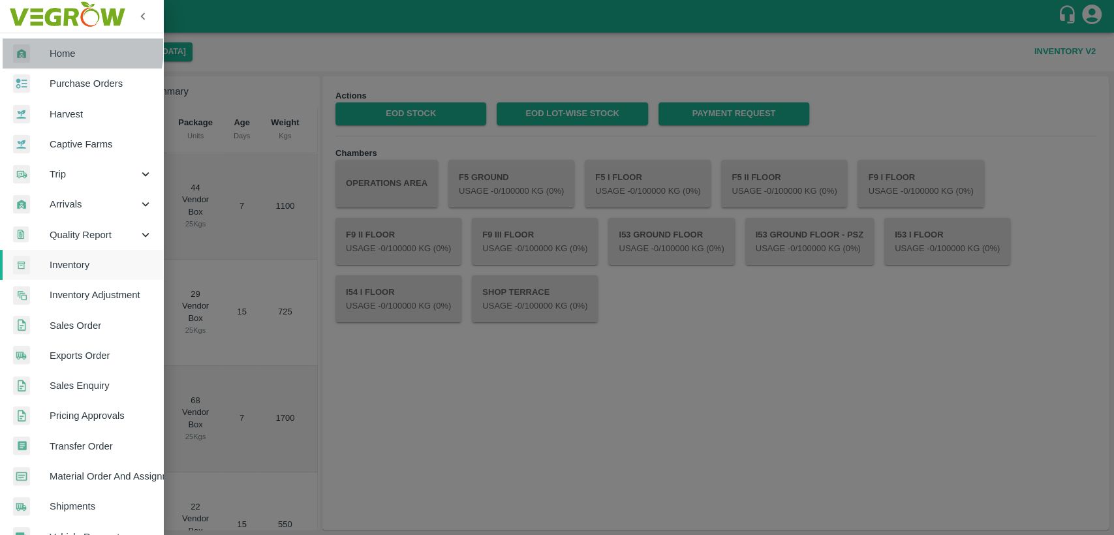
click at [60, 48] on span "Home" at bounding box center [101, 53] width 103 height 14
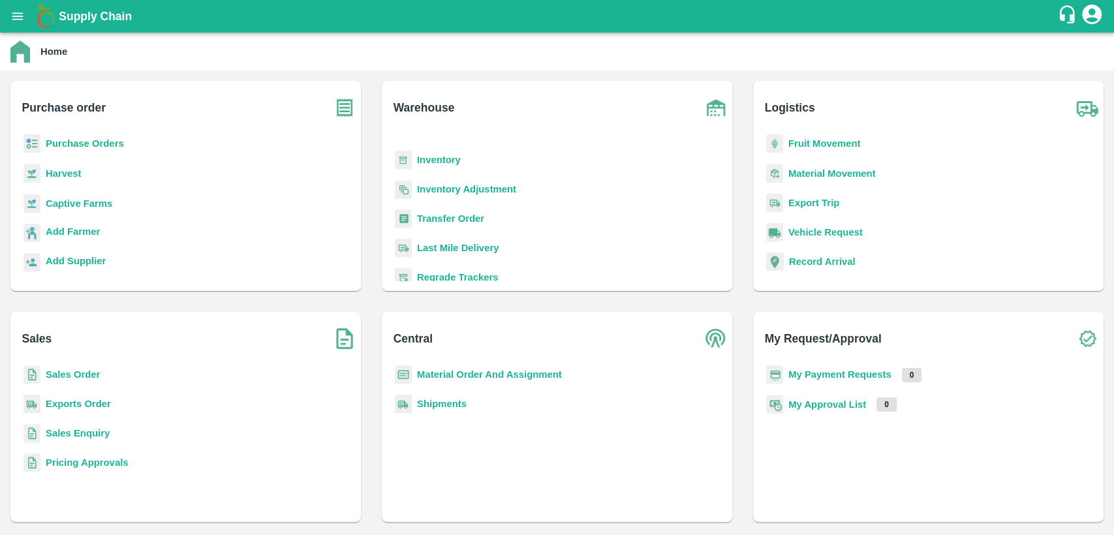
scroll to position [60, 0]
click at [477, 194] on b "Inventory Adjustment" at bounding box center [466, 190] width 99 height 10
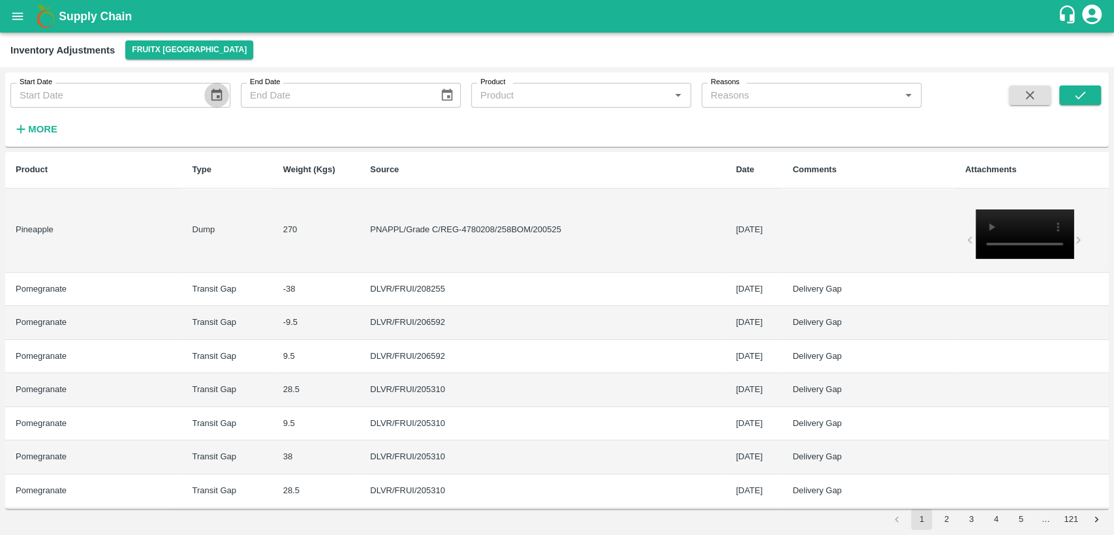
click at [215, 94] on icon "Choose date" at bounding box center [217, 95] width 14 height 14
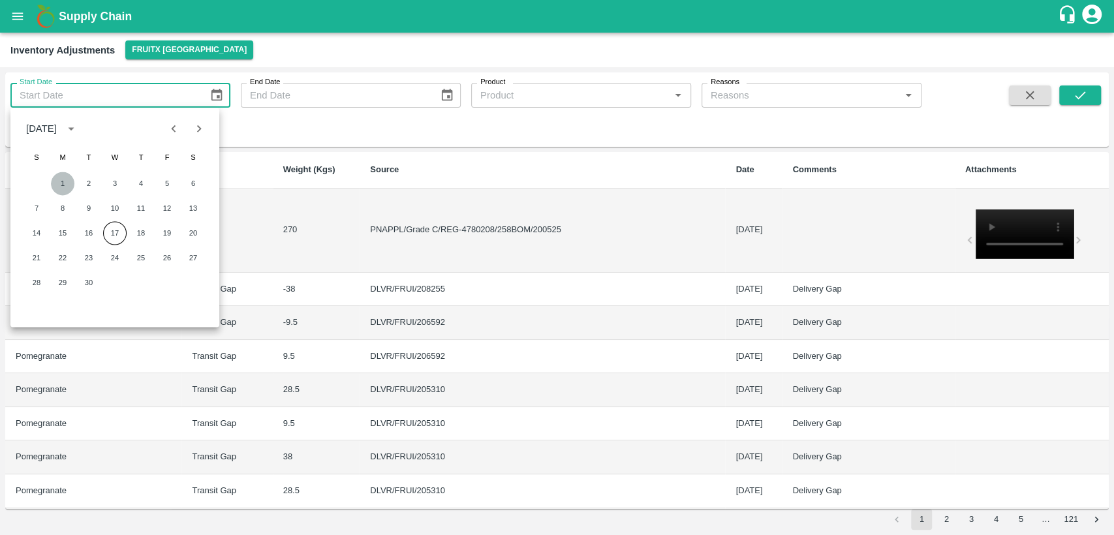
click at [64, 176] on button "1" at bounding box center [62, 183] width 23 height 23
type input "[DATE]"
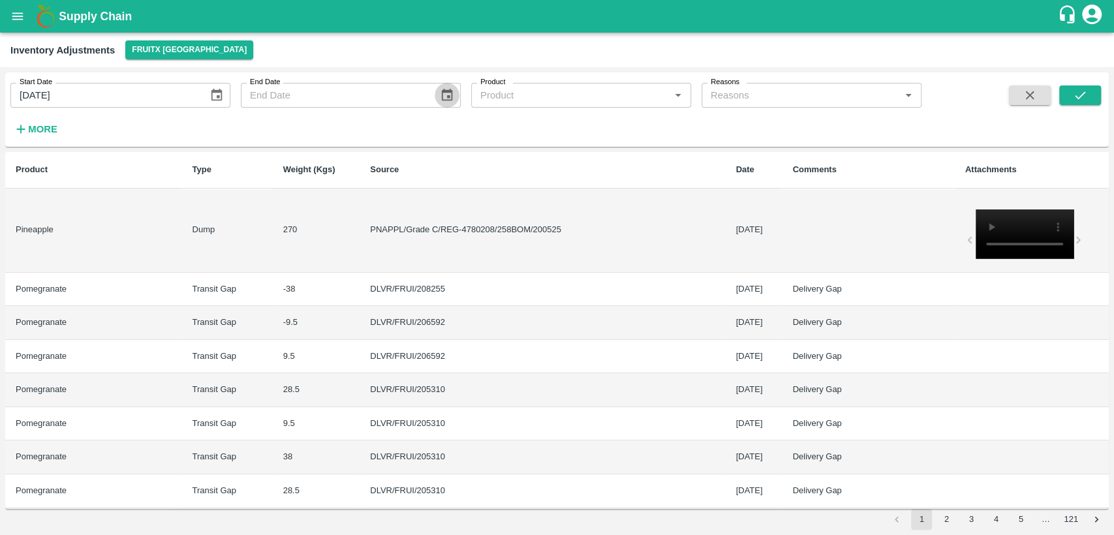
click at [448, 94] on icon "Choose date" at bounding box center [447, 95] width 14 height 14
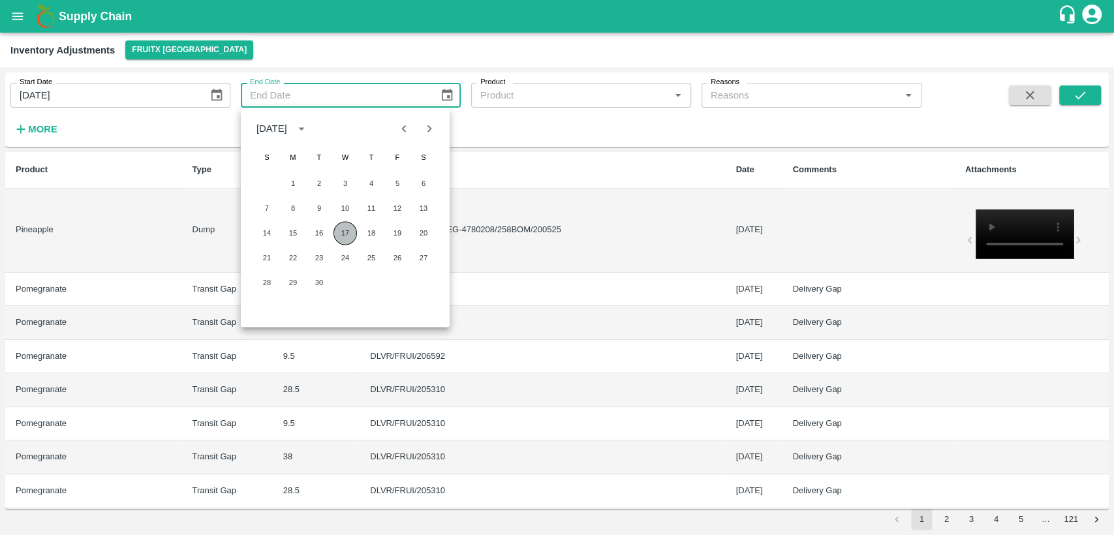
click at [352, 234] on button "17" at bounding box center [345, 232] width 23 height 23
type input "[DATE]"
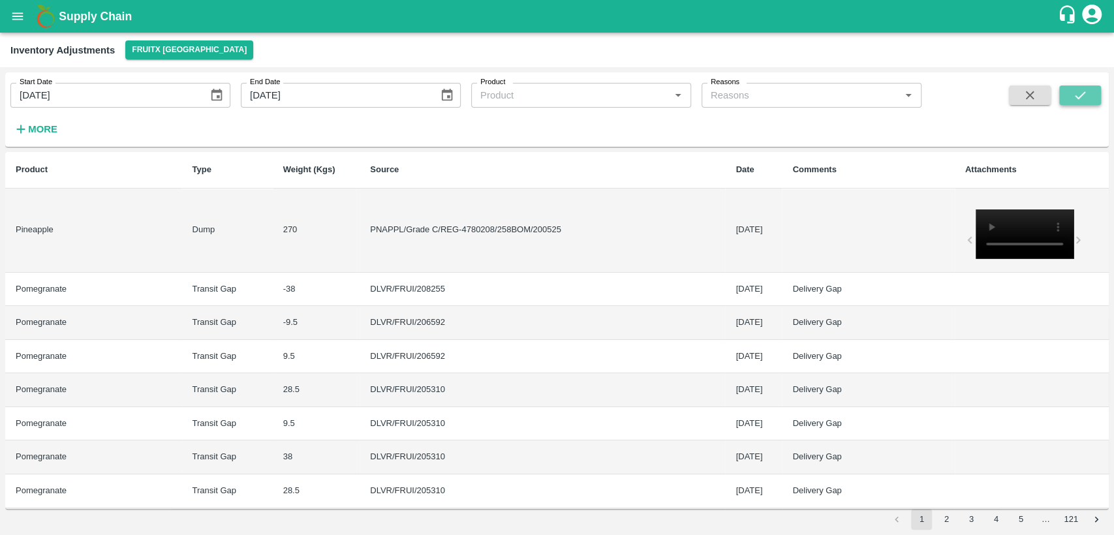
click at [1080, 102] on icon "submit" at bounding box center [1080, 95] width 14 height 14
